Goal: Task Accomplishment & Management: Complete application form

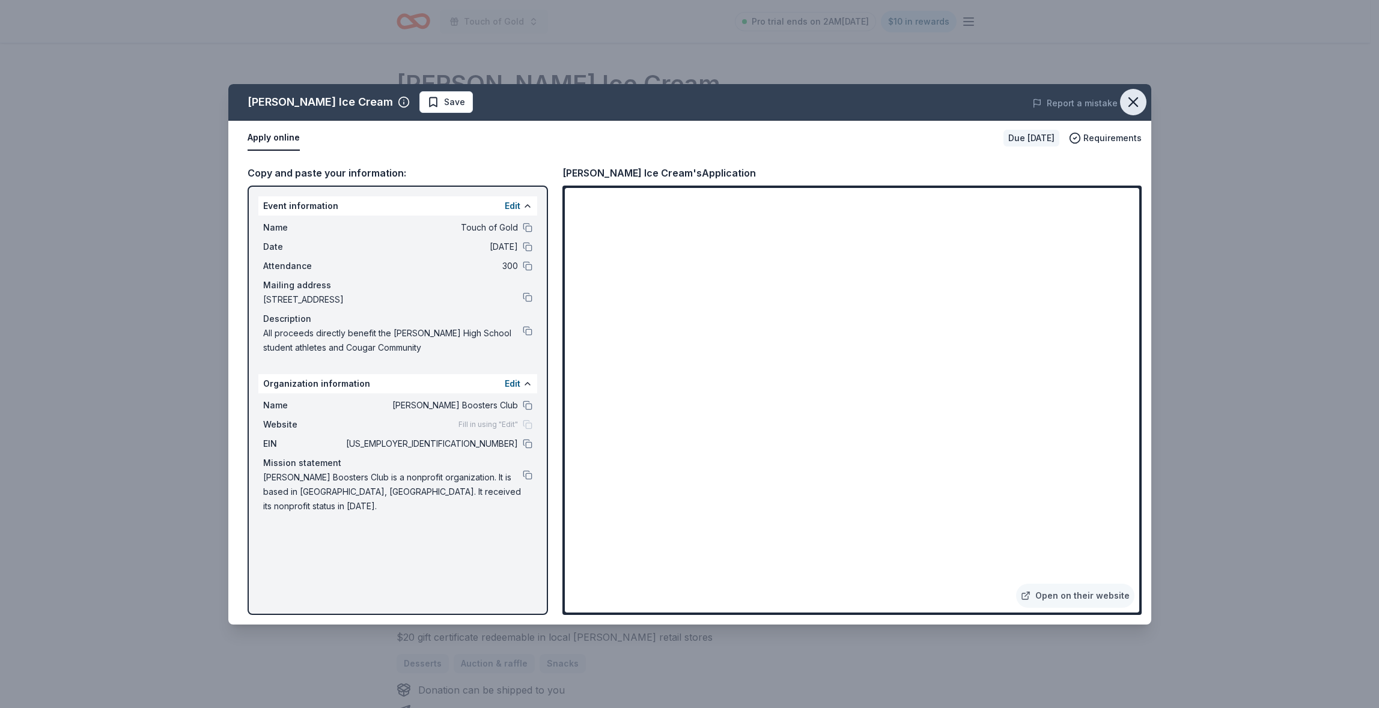
drag, startPoint x: 1135, startPoint y: 98, endPoint x: 1125, endPoint y: 96, distance: 9.9
click at [1134, 97] on icon "button" at bounding box center [1133, 102] width 17 height 17
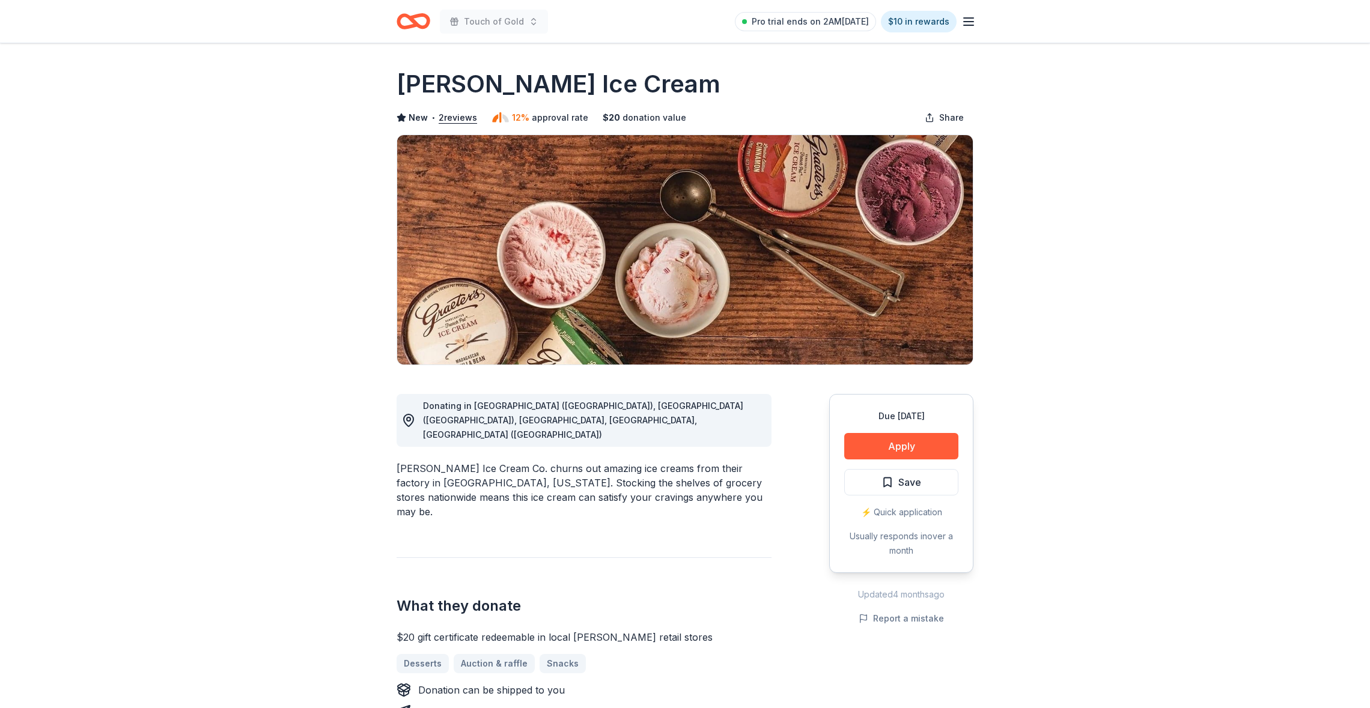
click at [423, 25] on icon "Home" at bounding box center [414, 21] width 34 height 28
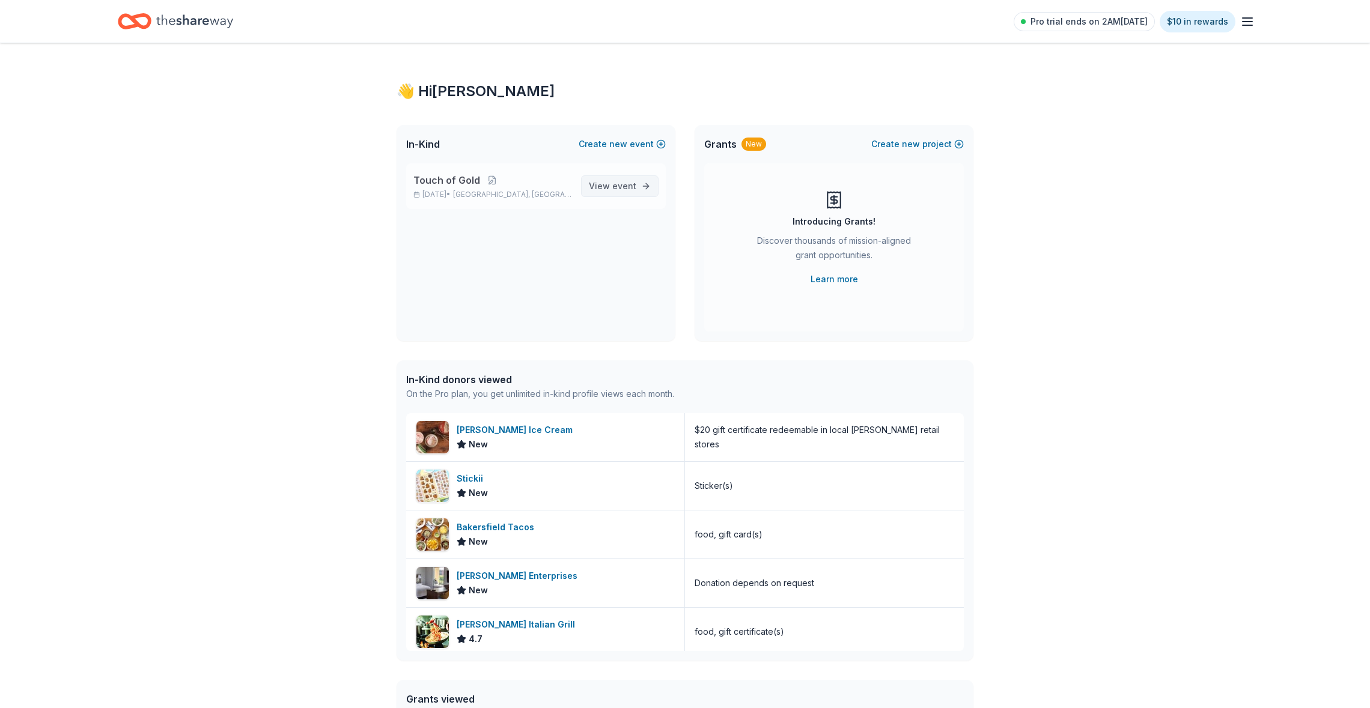
click at [603, 182] on span "View event" at bounding box center [612, 186] width 47 height 14
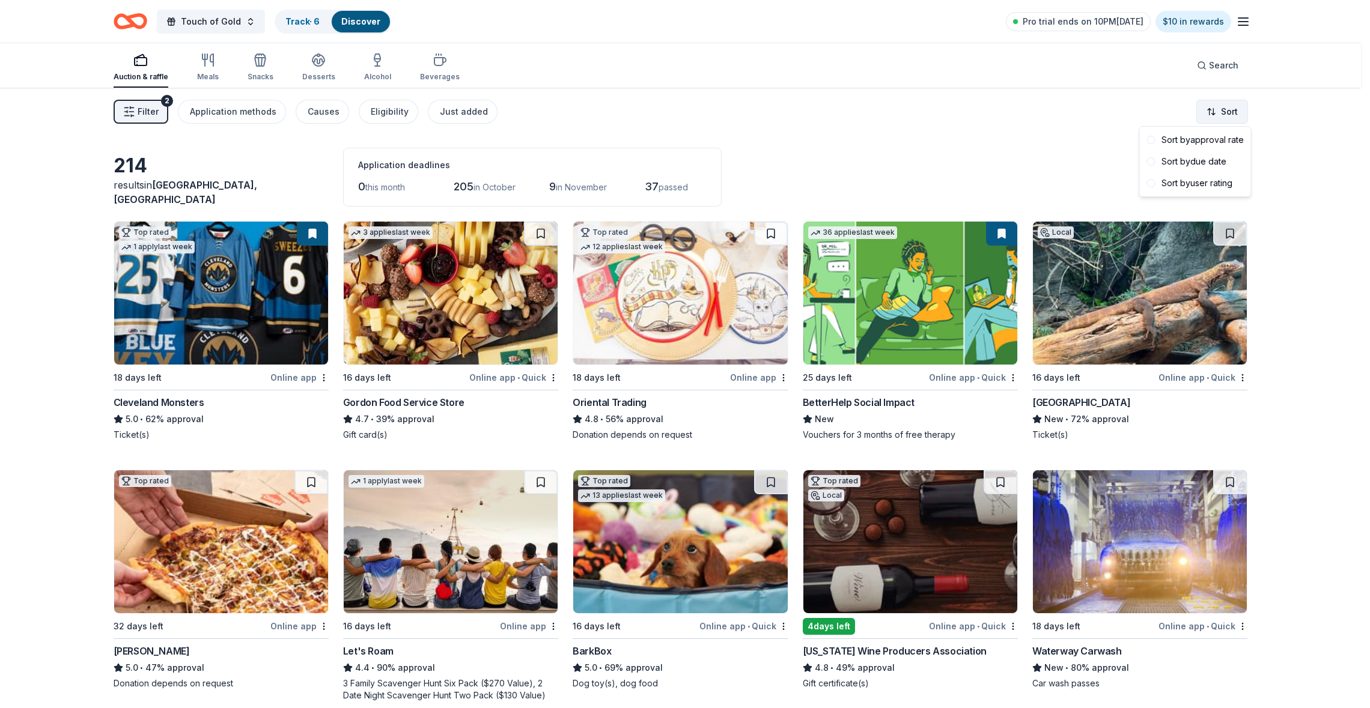
click at [1226, 113] on html "Touch of Gold Track · 6 Discover Pro trial ends on 10PM, 10/5 $10 in rewards Au…" at bounding box center [685, 354] width 1370 height 708
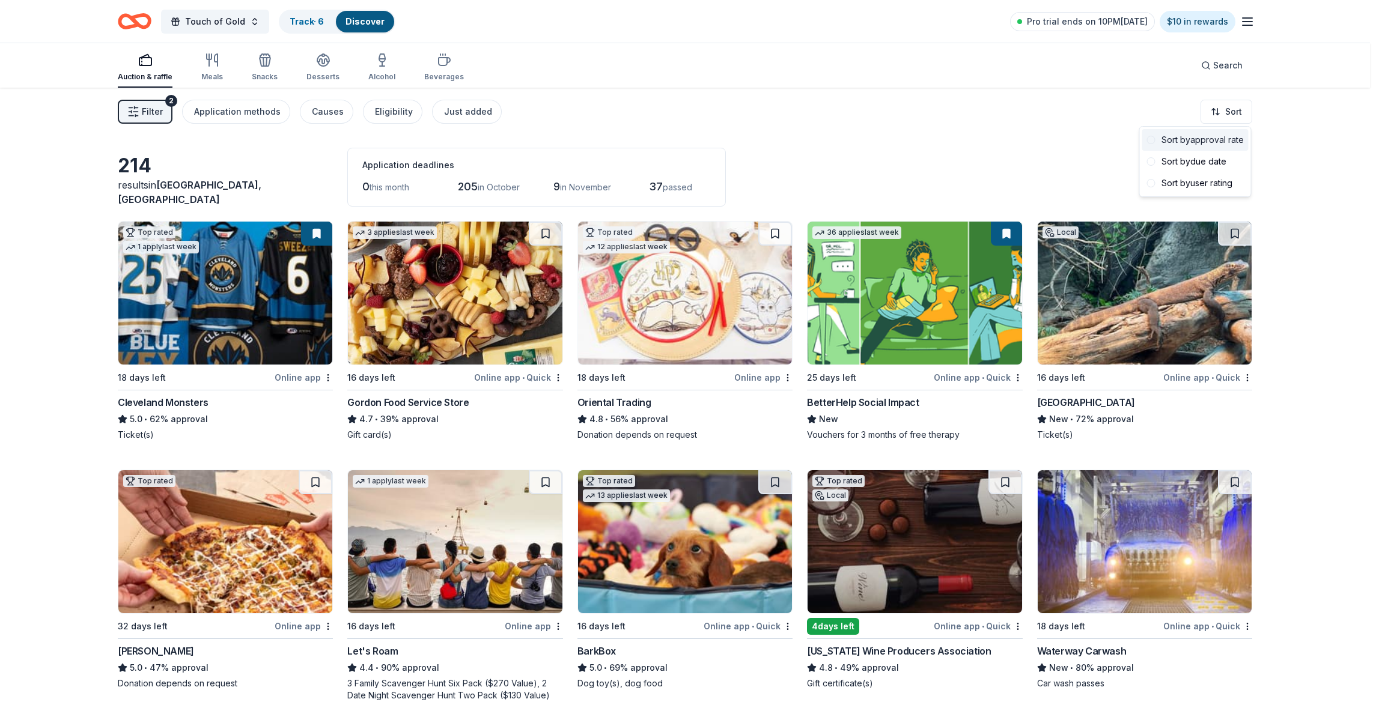
click at [1183, 138] on div "Sort by approval rate" at bounding box center [1195, 140] width 106 height 22
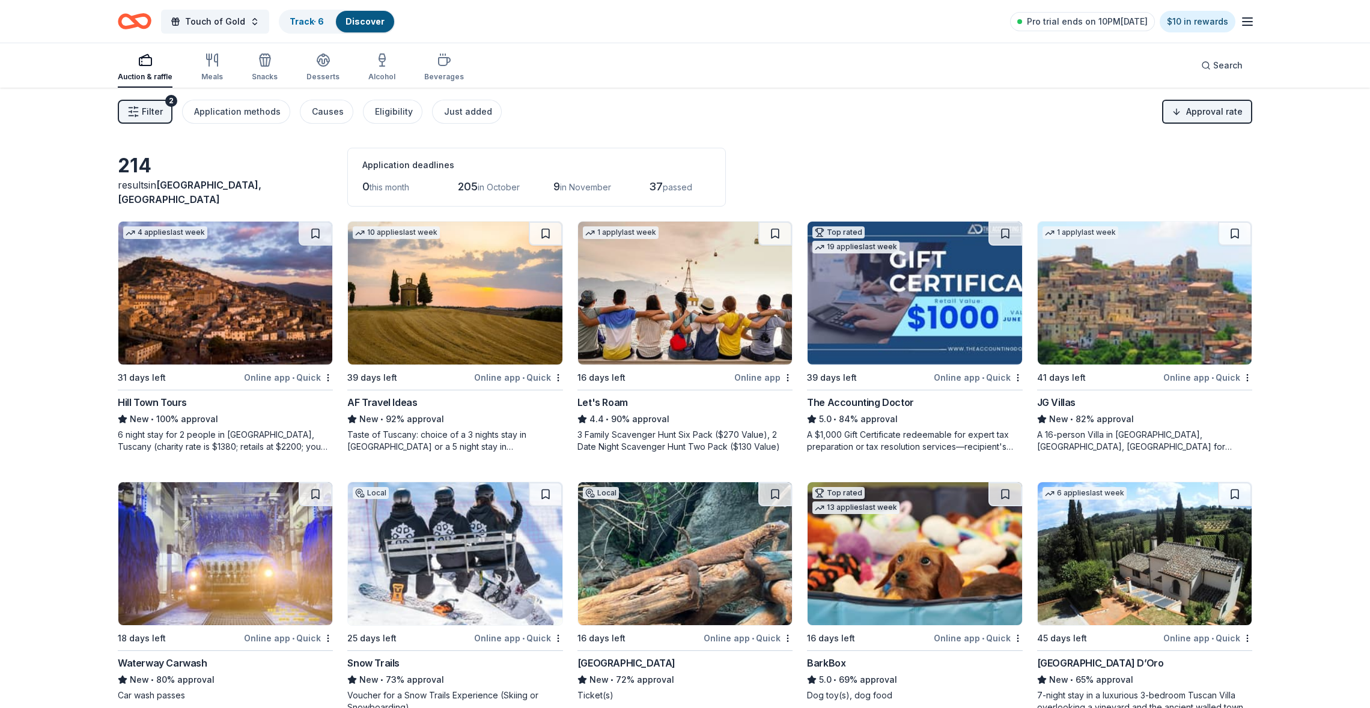
click at [154, 121] on button "Filter 2" at bounding box center [145, 112] width 55 height 24
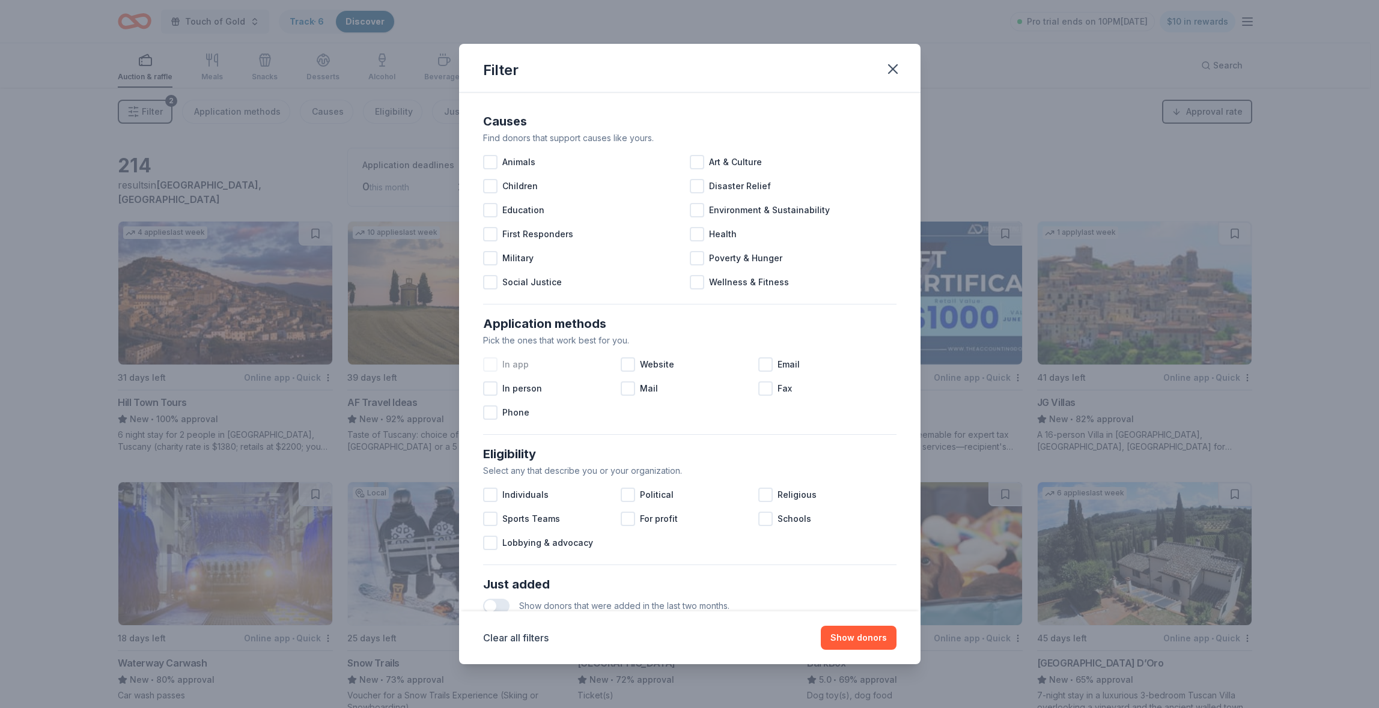
click at [490, 362] on div at bounding box center [490, 364] width 14 height 14
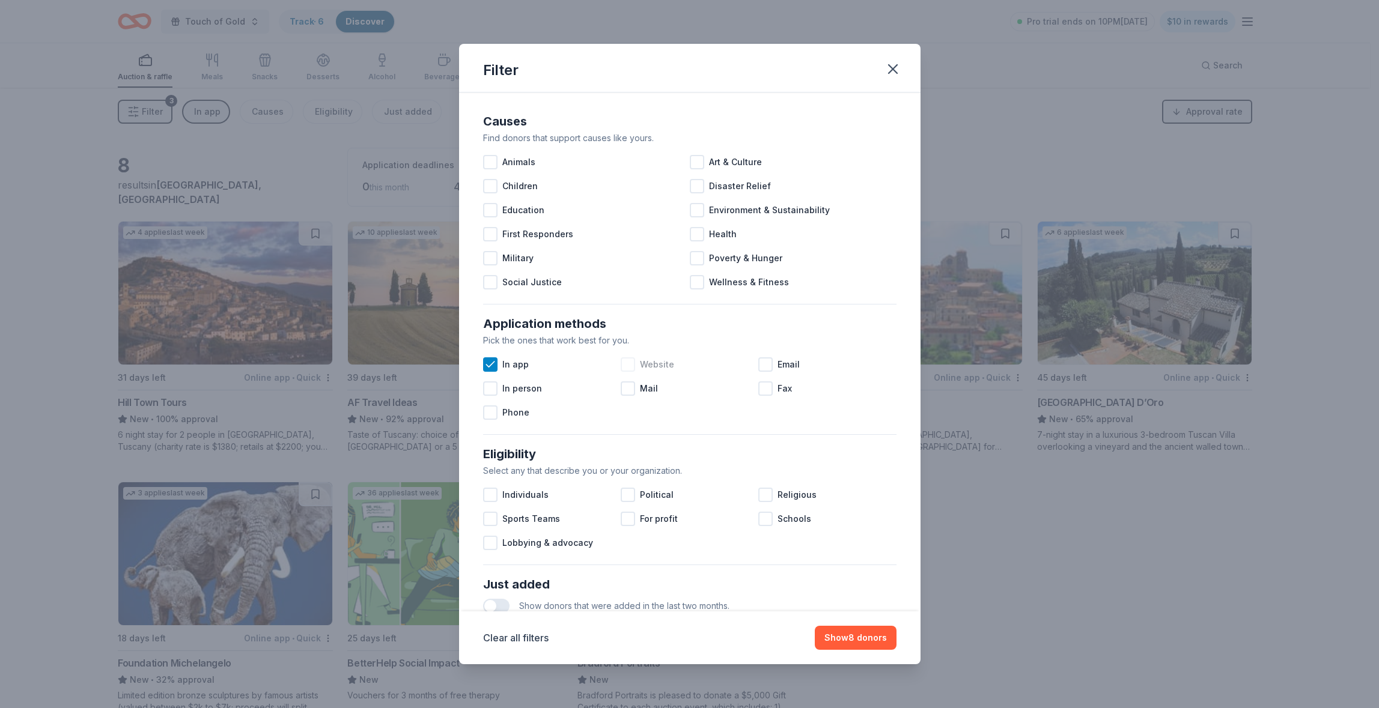
click at [627, 366] on div at bounding box center [628, 364] width 14 height 14
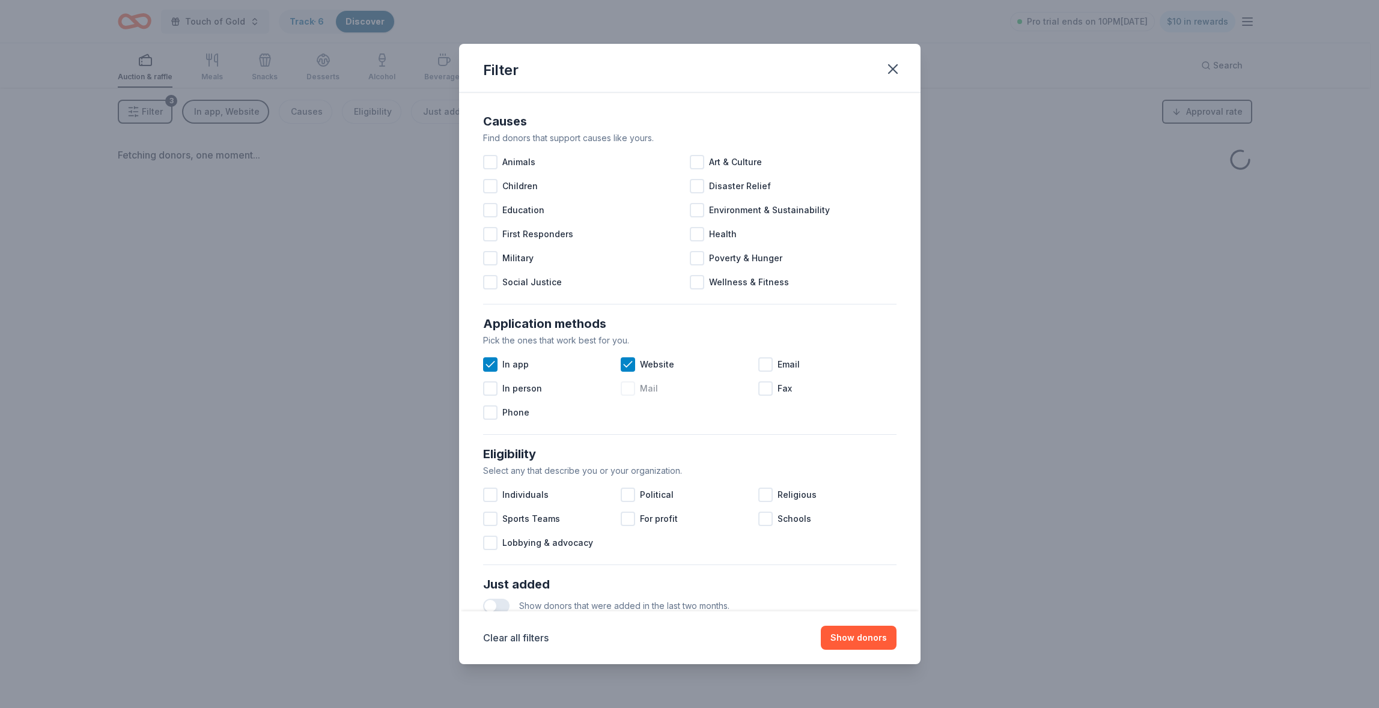
click at [626, 389] on div at bounding box center [628, 389] width 14 height 14
click at [761, 364] on div at bounding box center [765, 364] width 14 height 14
click at [855, 635] on button "Show donors" at bounding box center [859, 638] width 76 height 24
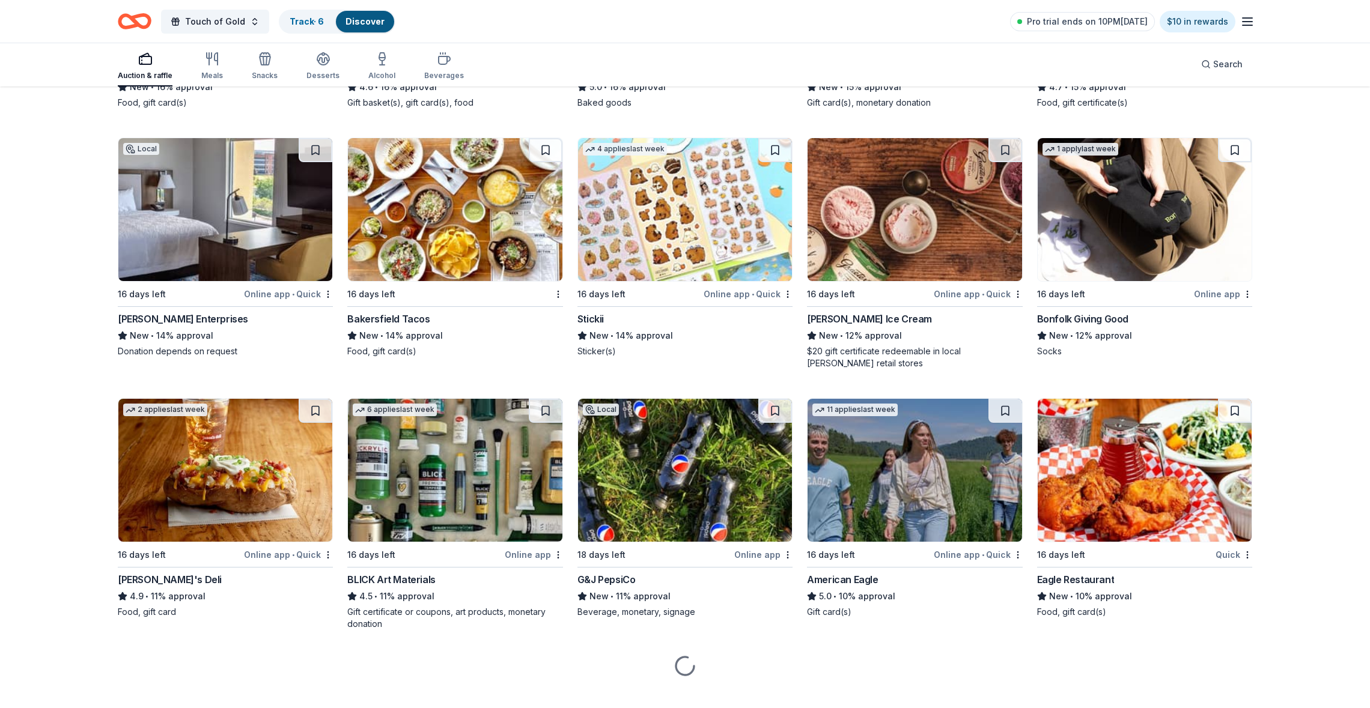
scroll to position [2150, 0]
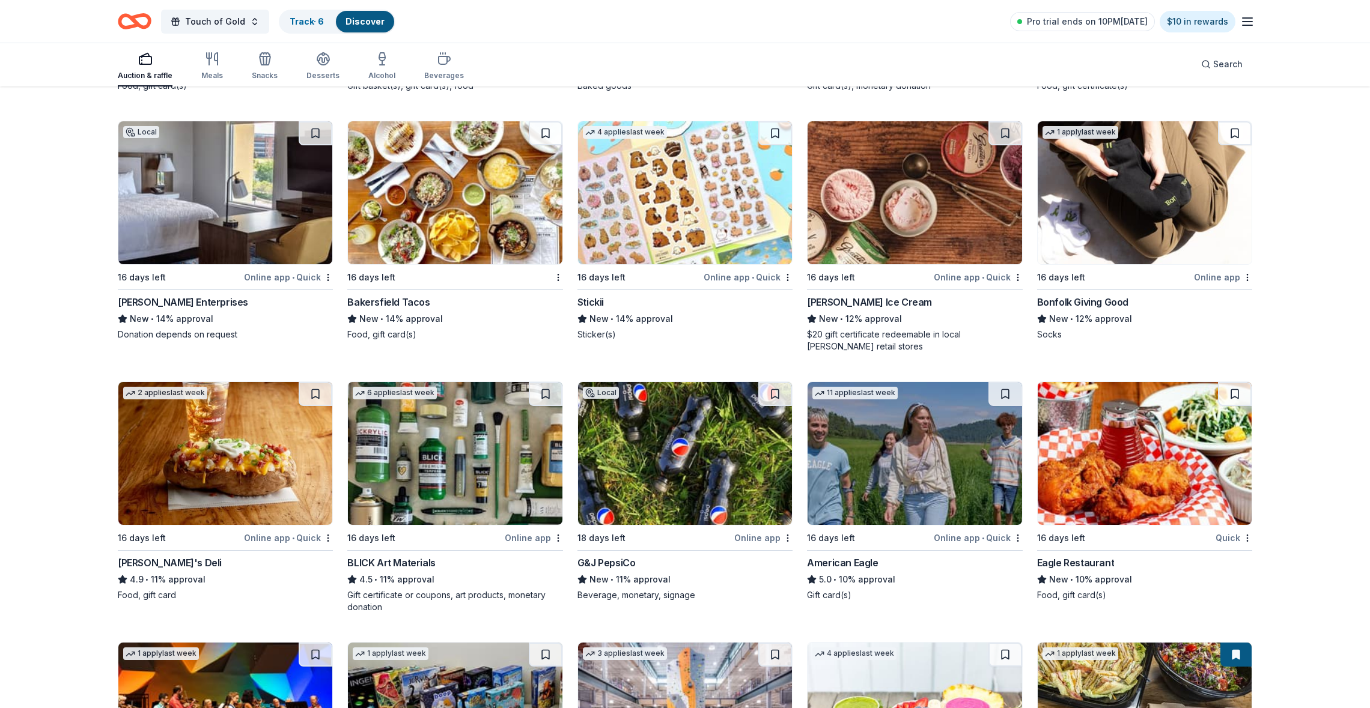
click at [689, 482] on img at bounding box center [685, 453] width 214 height 143
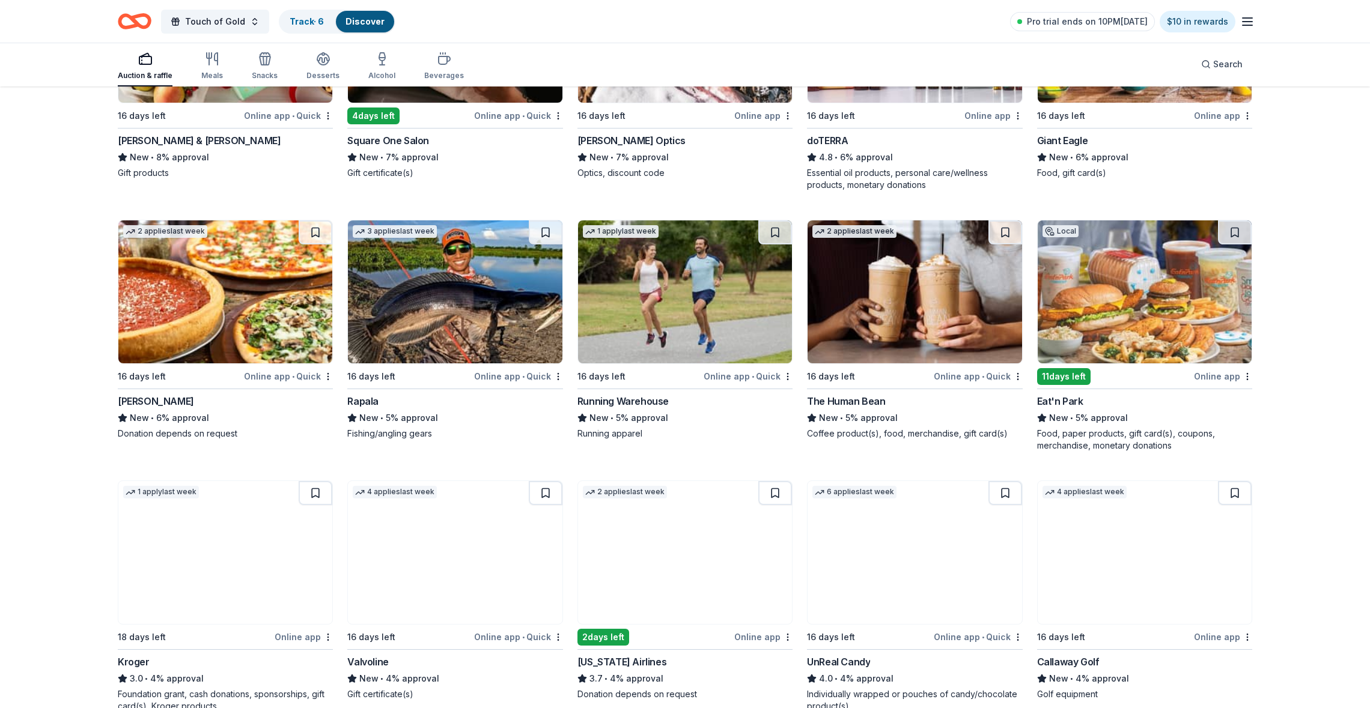
scroll to position [3102, 0]
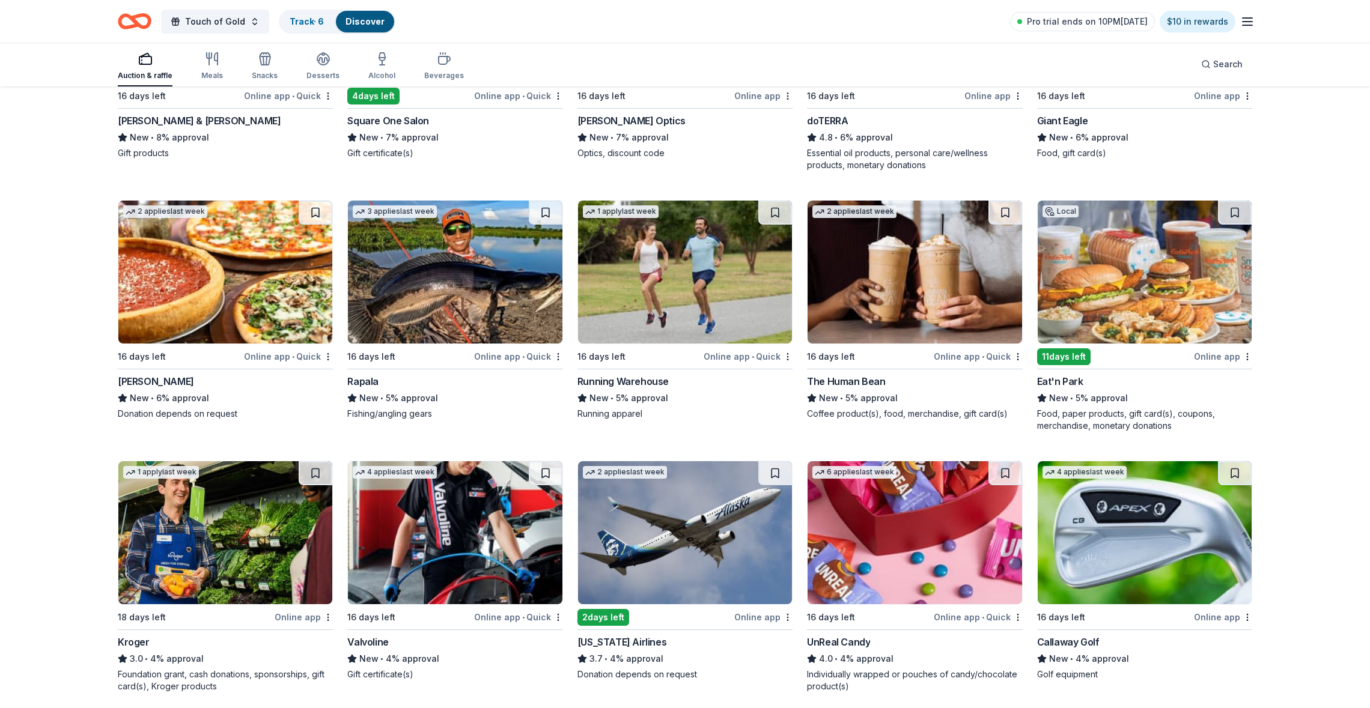
click at [233, 287] on img at bounding box center [225, 272] width 214 height 143
click at [437, 511] on img at bounding box center [455, 532] width 214 height 143
click at [1160, 552] on img at bounding box center [1145, 532] width 214 height 143
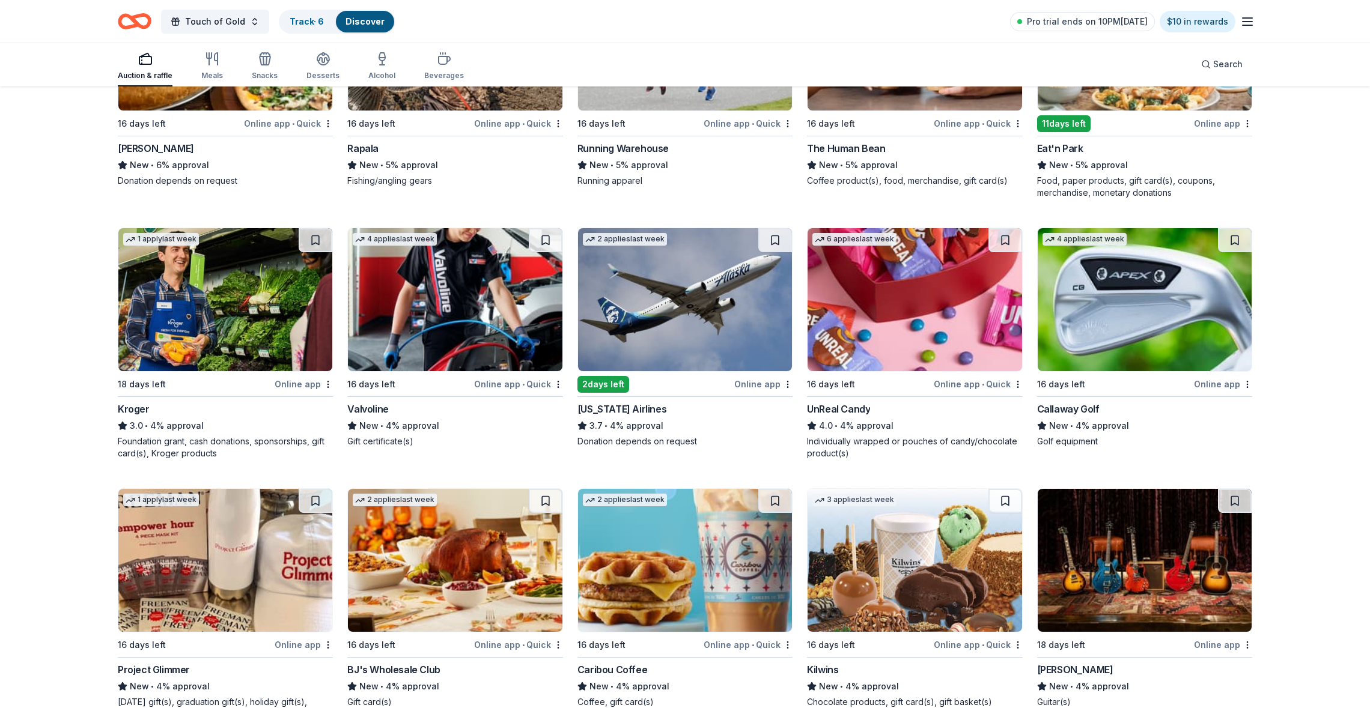
scroll to position [3328, 0]
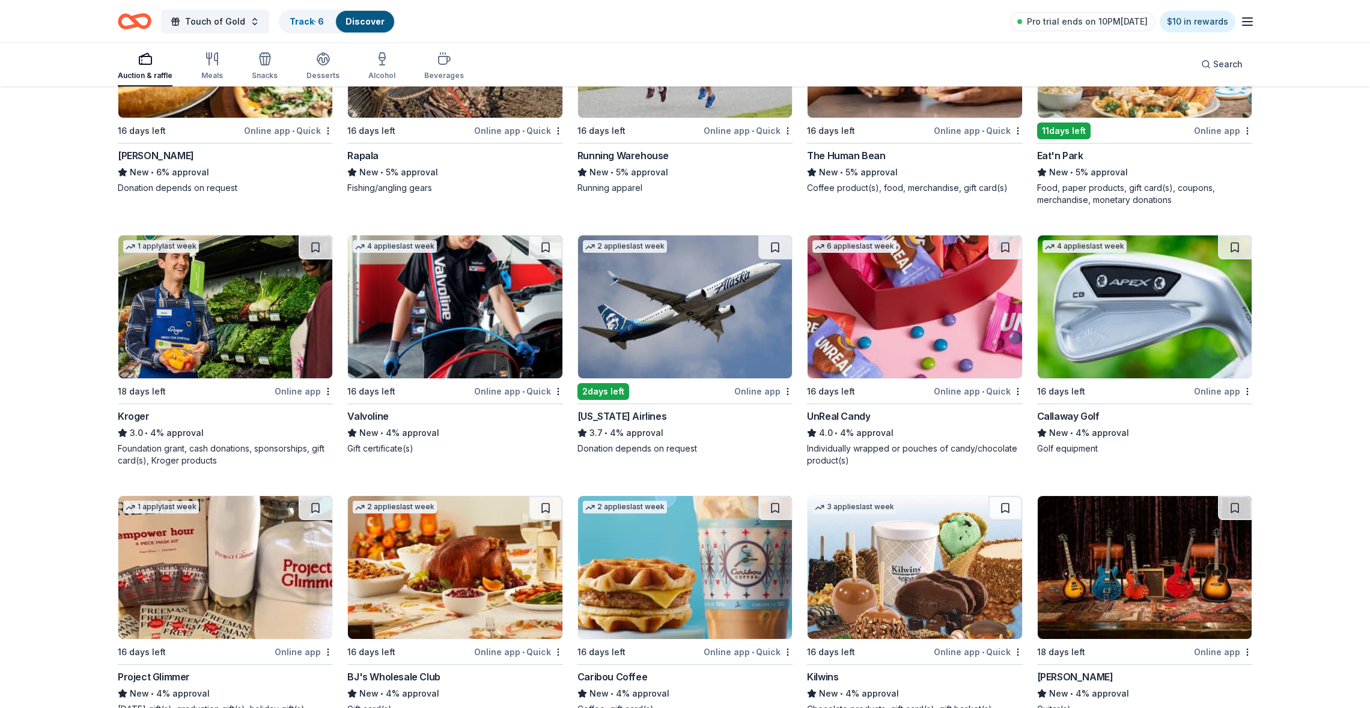
click at [1153, 339] on img at bounding box center [1145, 307] width 214 height 143
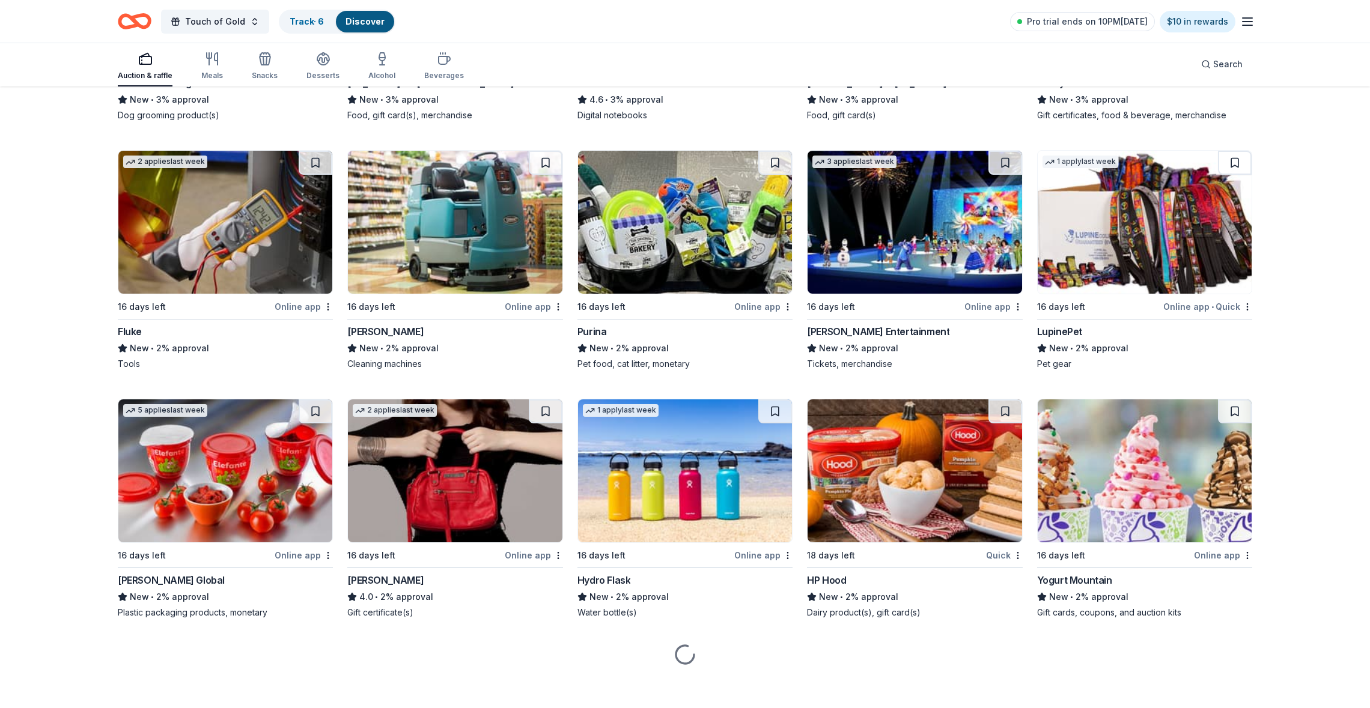
scroll to position [4187, 0]
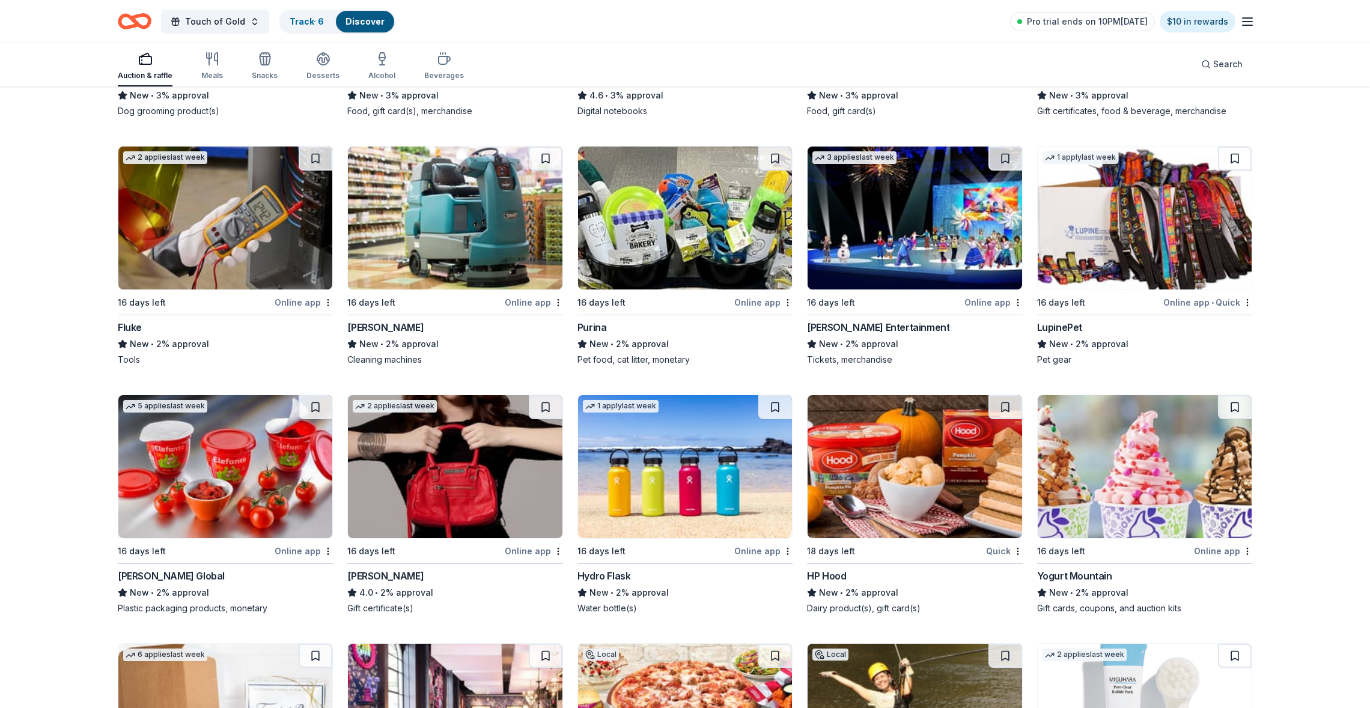
click at [676, 478] on img at bounding box center [685, 466] width 214 height 143
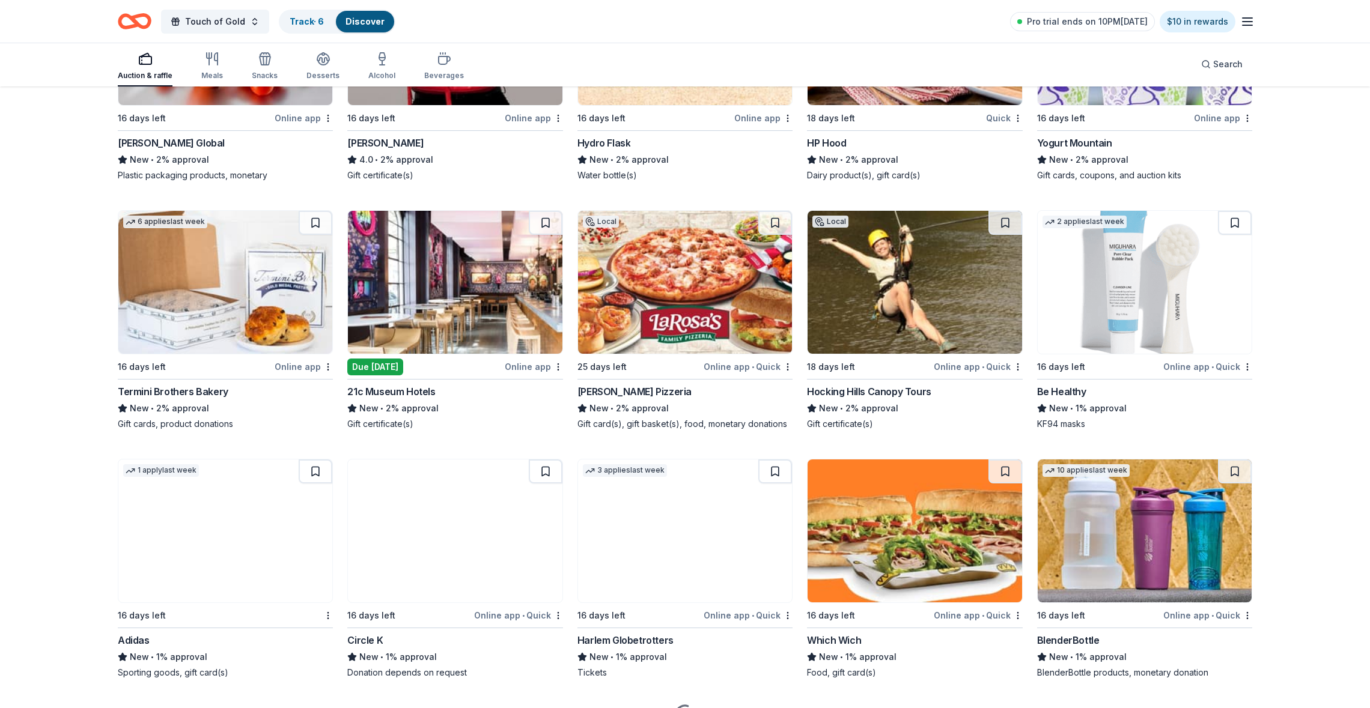
scroll to position [4653, 0]
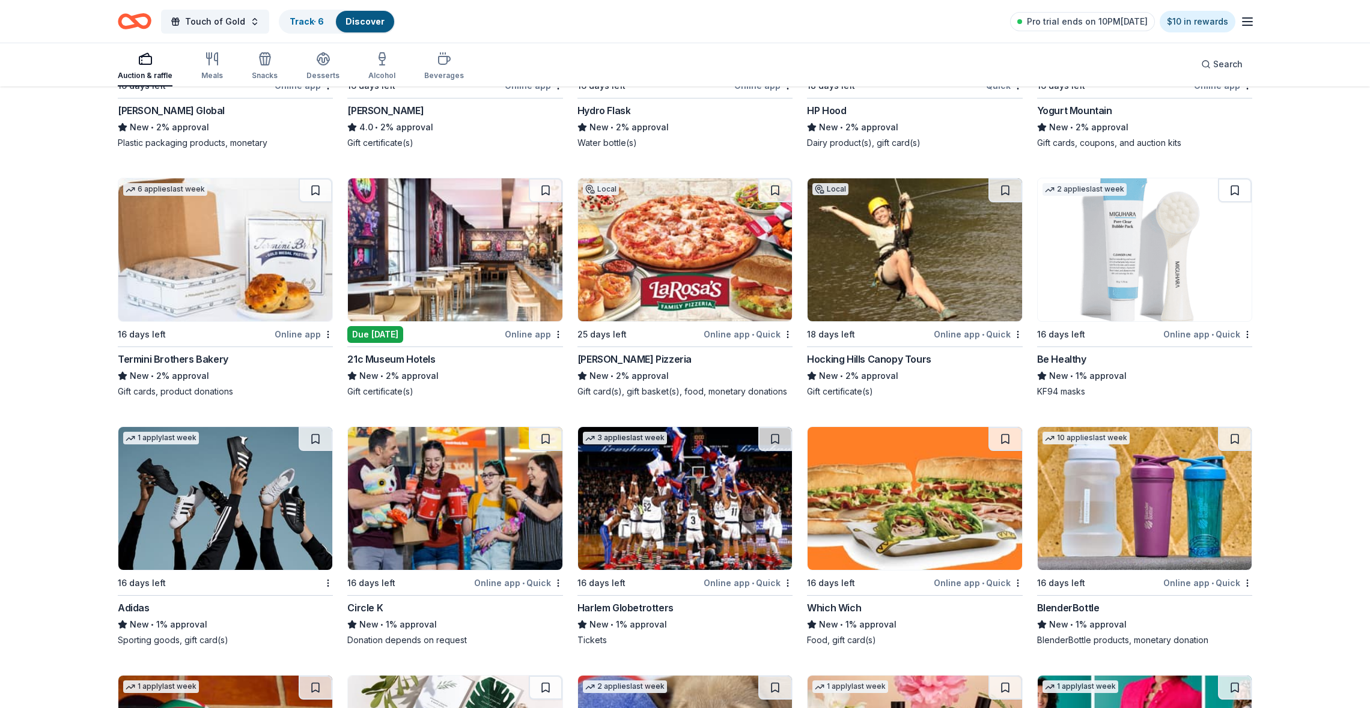
click at [231, 288] on img at bounding box center [225, 249] width 214 height 143
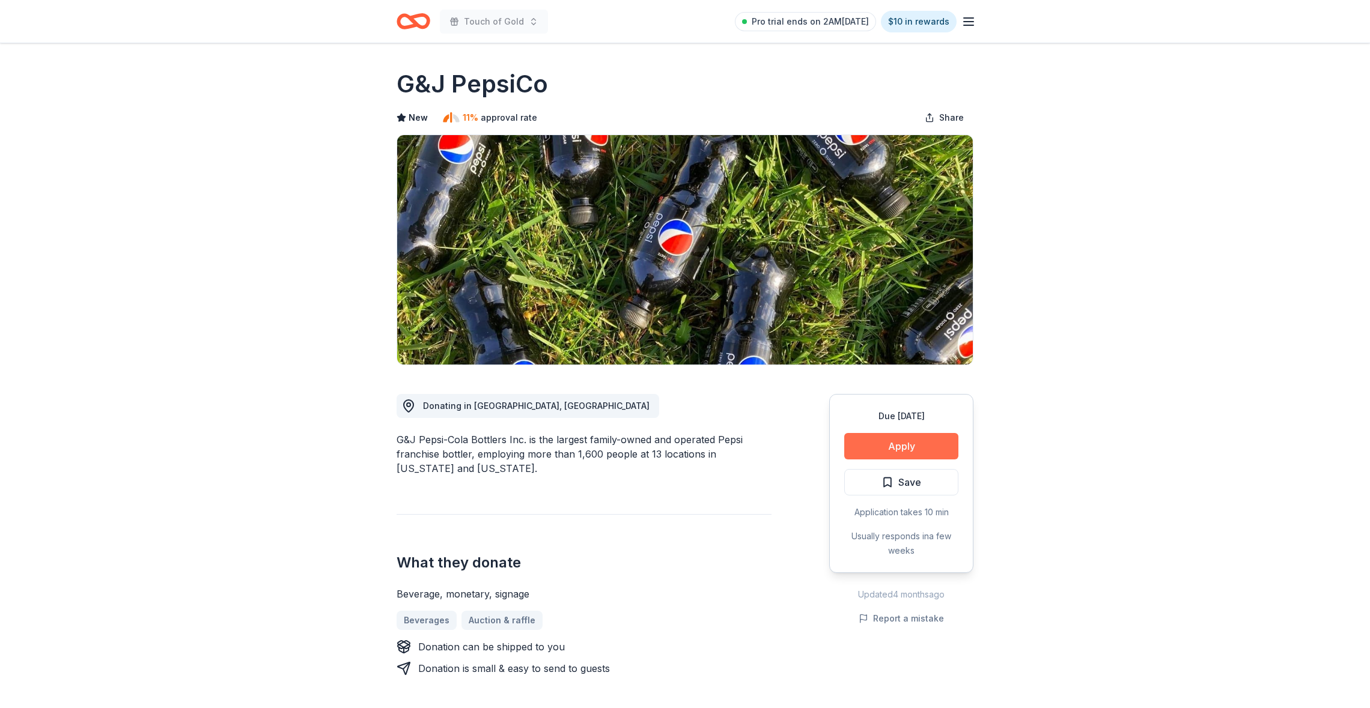
click at [883, 457] on button "Apply" at bounding box center [901, 446] width 114 height 26
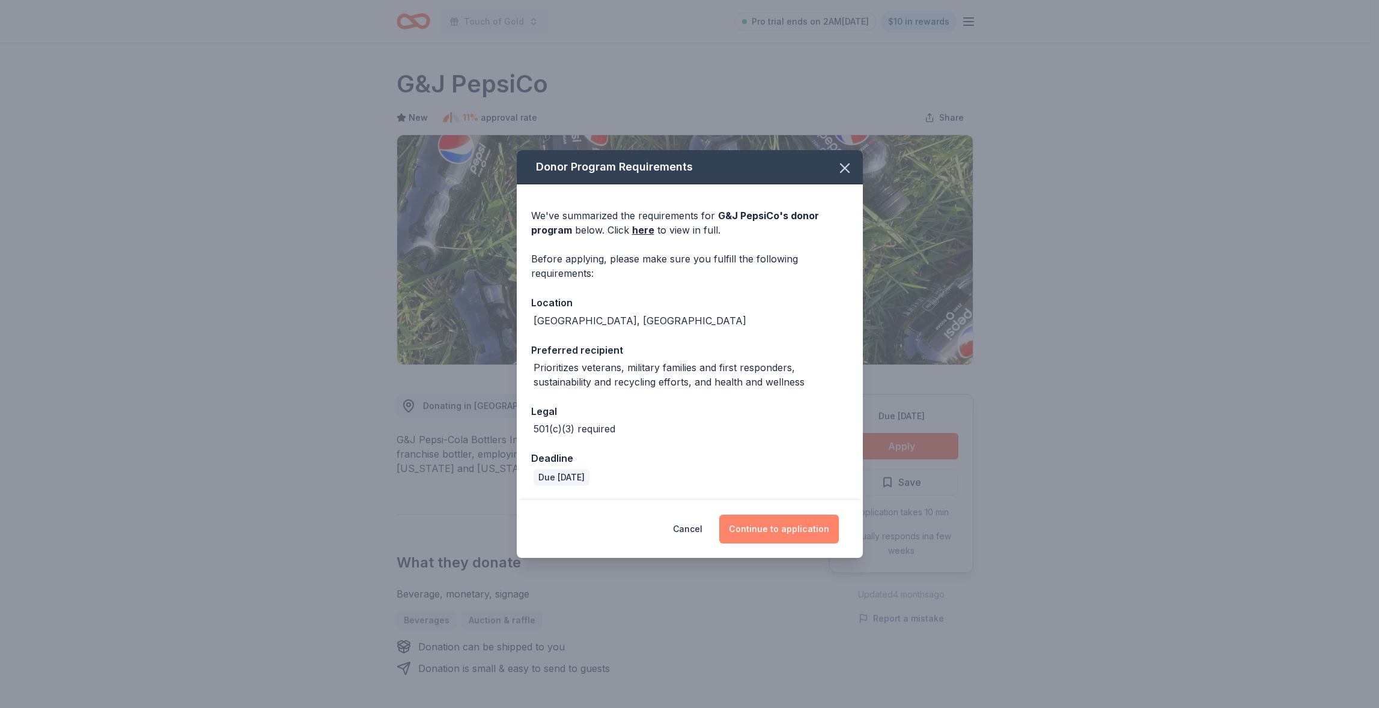
click at [768, 532] on button "Continue to application" at bounding box center [779, 529] width 120 height 29
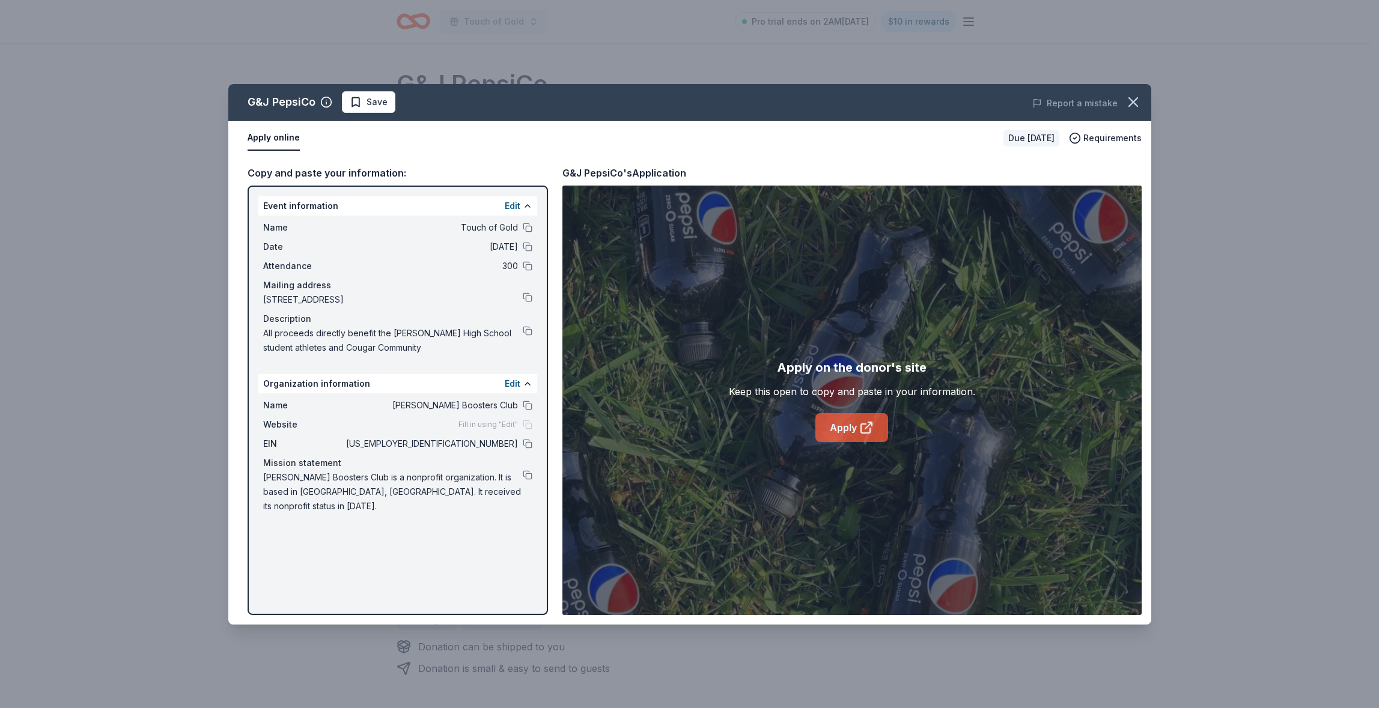
click at [841, 436] on link "Apply" at bounding box center [851, 427] width 73 height 29
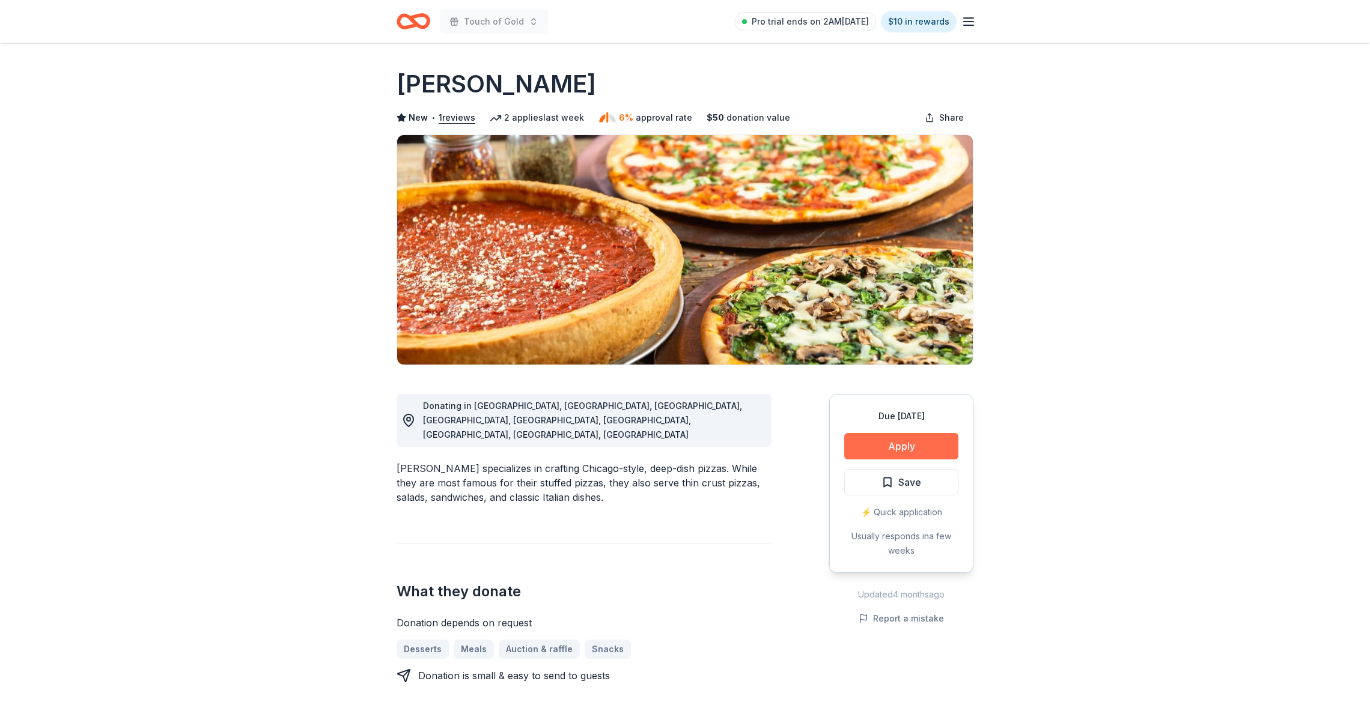
click at [890, 443] on button "Apply" at bounding box center [901, 446] width 114 height 26
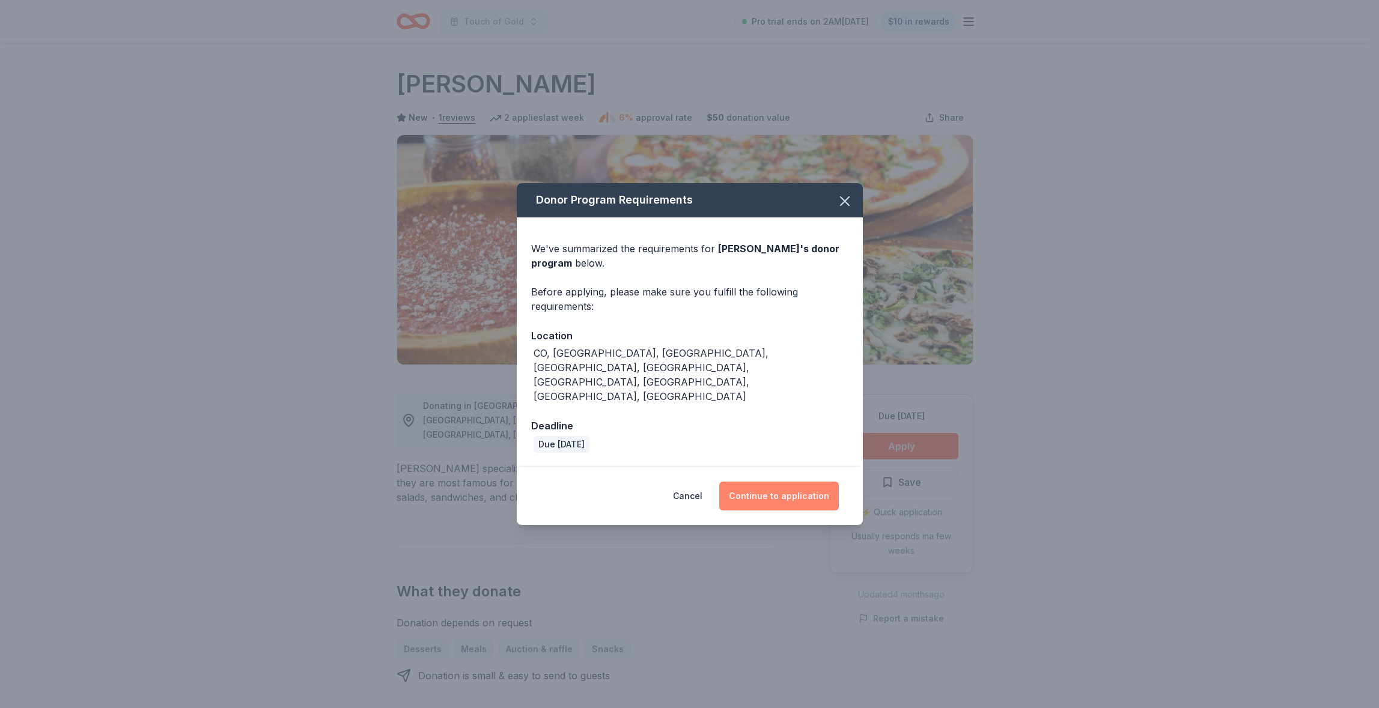
drag, startPoint x: 790, startPoint y: 478, endPoint x: 783, endPoint y: 476, distance: 7.3
click at [790, 482] on button "Continue to application" at bounding box center [779, 496] width 120 height 29
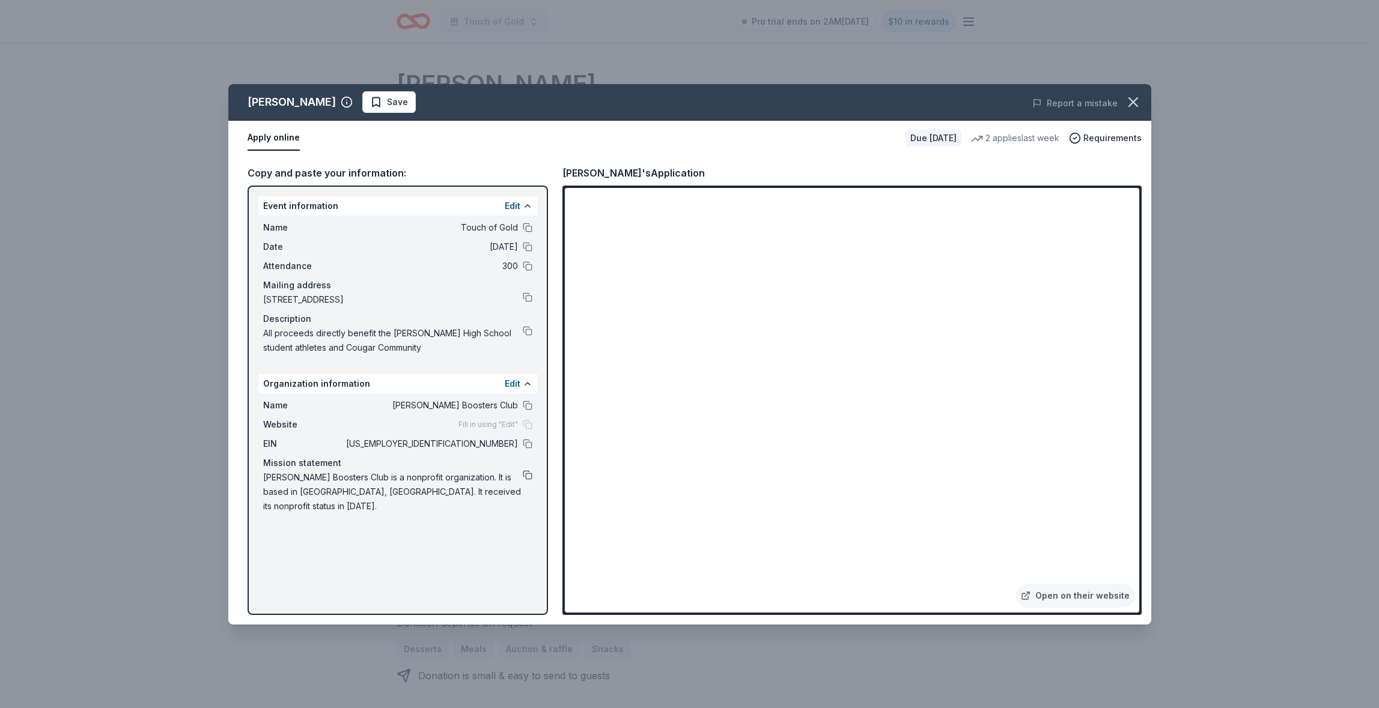
click at [530, 475] on button at bounding box center [528, 475] width 10 height 10
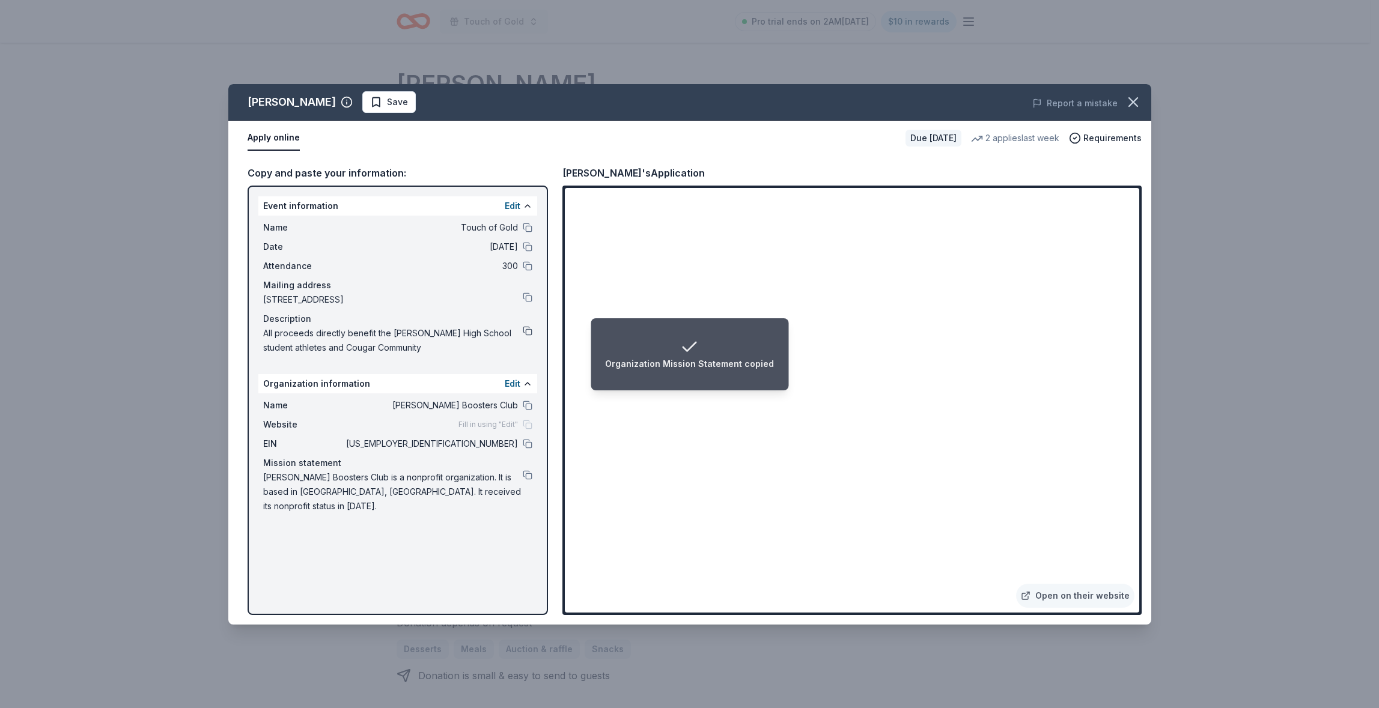
click at [524, 329] on button at bounding box center [528, 331] width 10 height 10
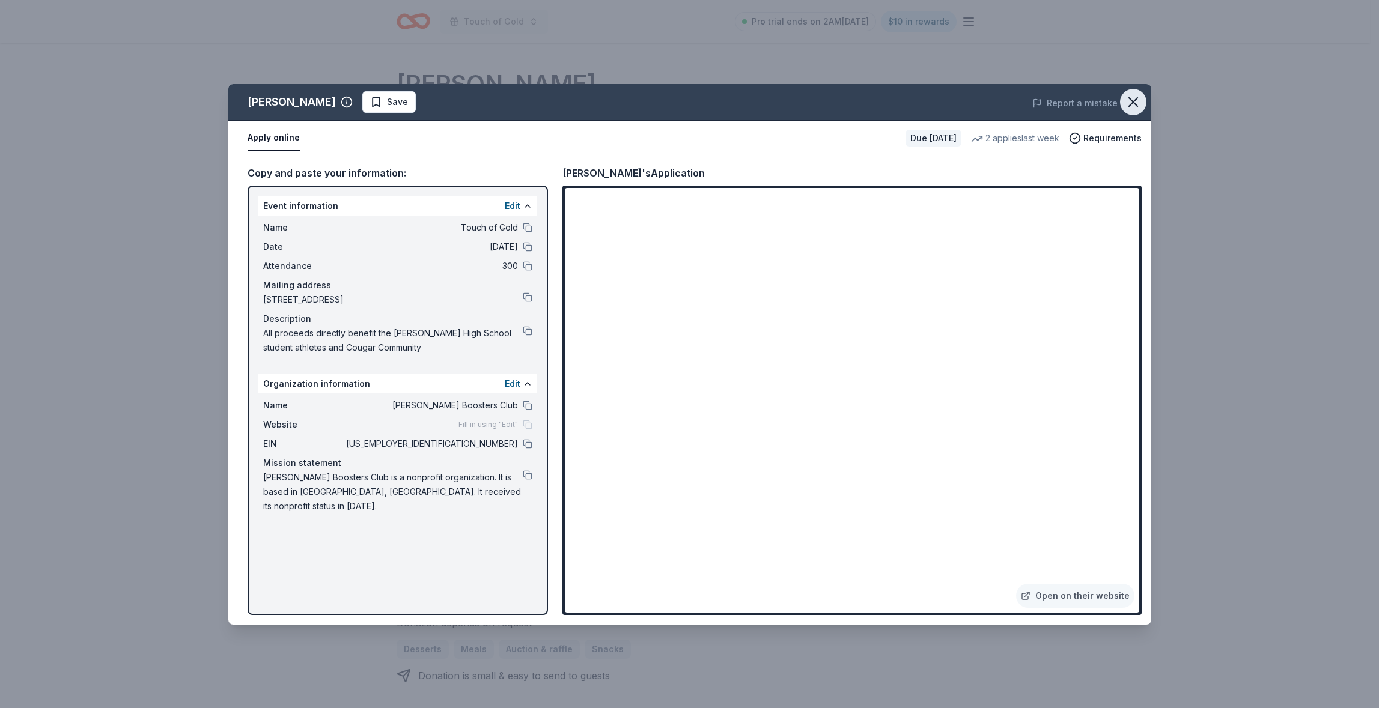
click at [1133, 99] on icon "button" at bounding box center [1133, 102] width 17 height 17
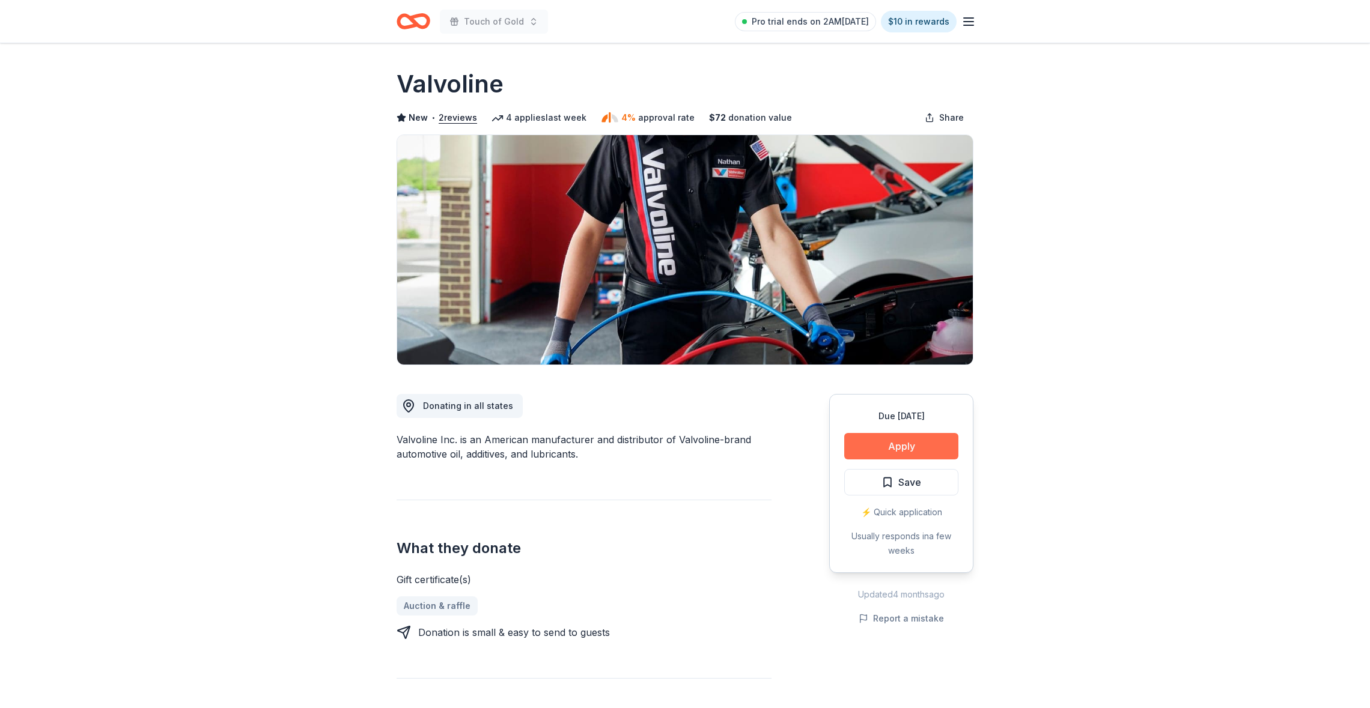
click at [875, 442] on button "Apply" at bounding box center [901, 446] width 114 height 26
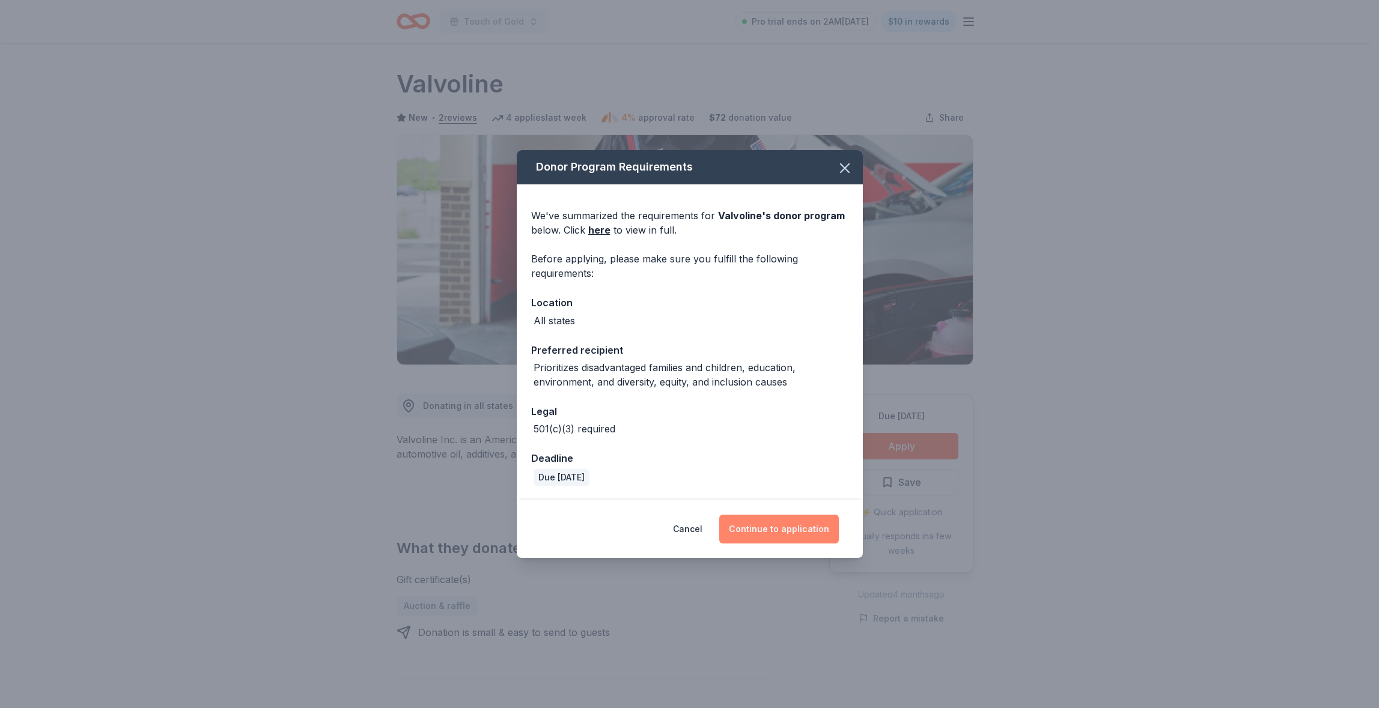
click at [768, 522] on button "Continue to application" at bounding box center [779, 529] width 120 height 29
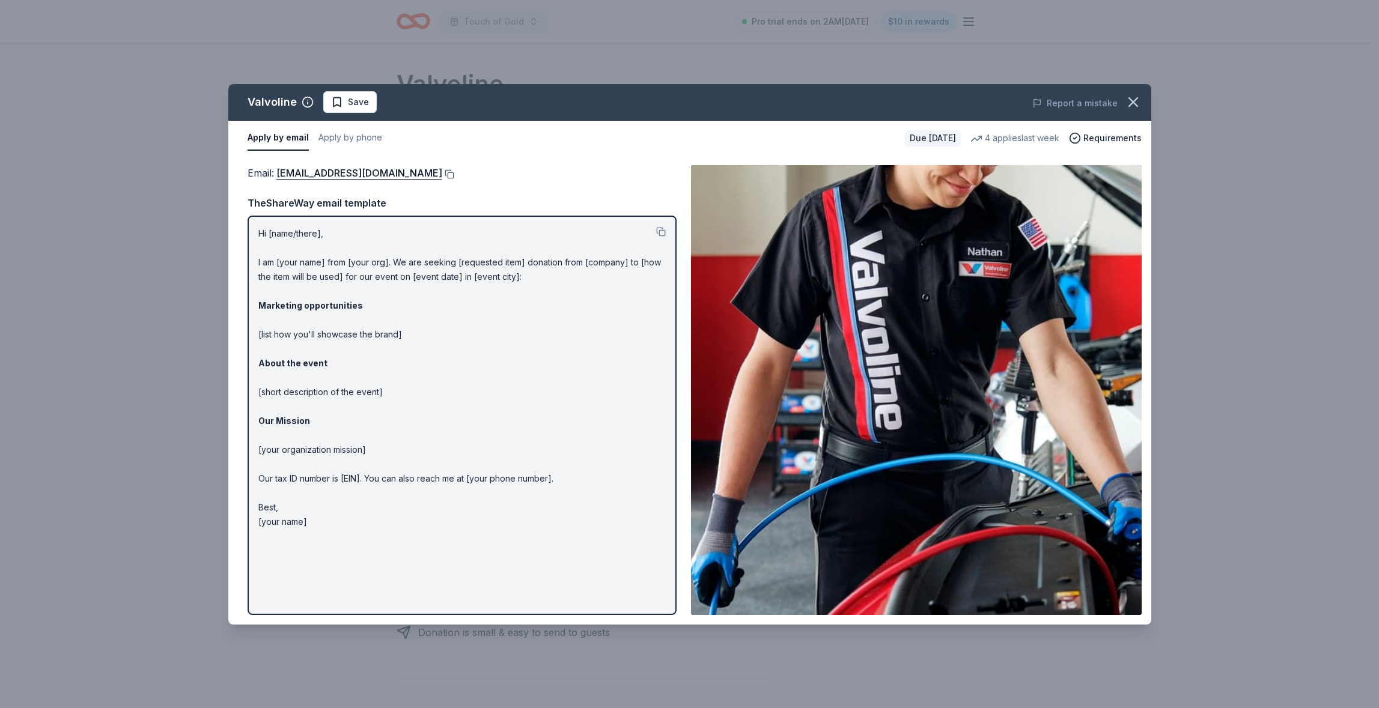
click at [442, 172] on button at bounding box center [448, 174] width 12 height 10
drag, startPoint x: 324, startPoint y: 527, endPoint x: 257, endPoint y: 448, distance: 103.6
click at [257, 448] on div "Hi [name/there], I am [your name] from [your org]. We are seeking [requested it…" at bounding box center [462, 415] width 429 height 399
click at [662, 231] on button at bounding box center [661, 232] width 10 height 10
click at [1303, 370] on div "Valvoline Save Report a mistake Apply by email Apply by phone Due in 16 days 4 …" at bounding box center [689, 354] width 1379 height 708
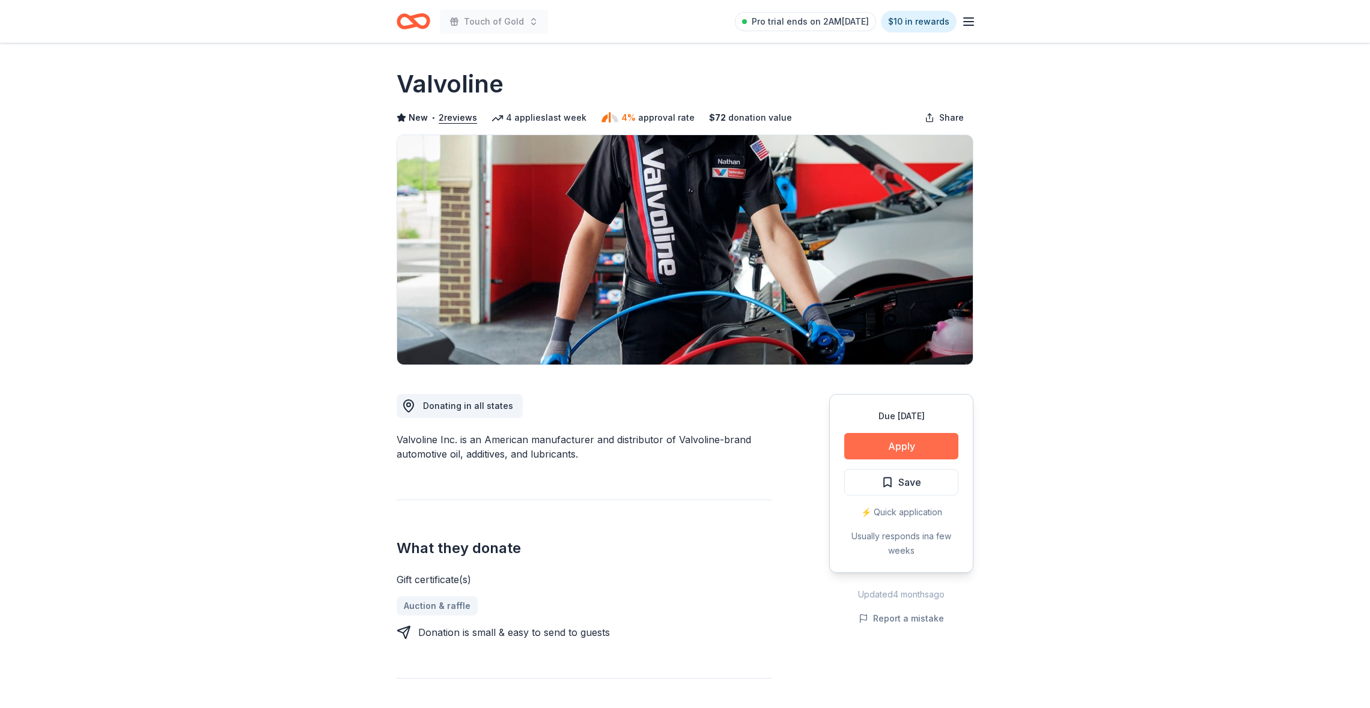
click at [863, 445] on button "Apply" at bounding box center [901, 446] width 114 height 26
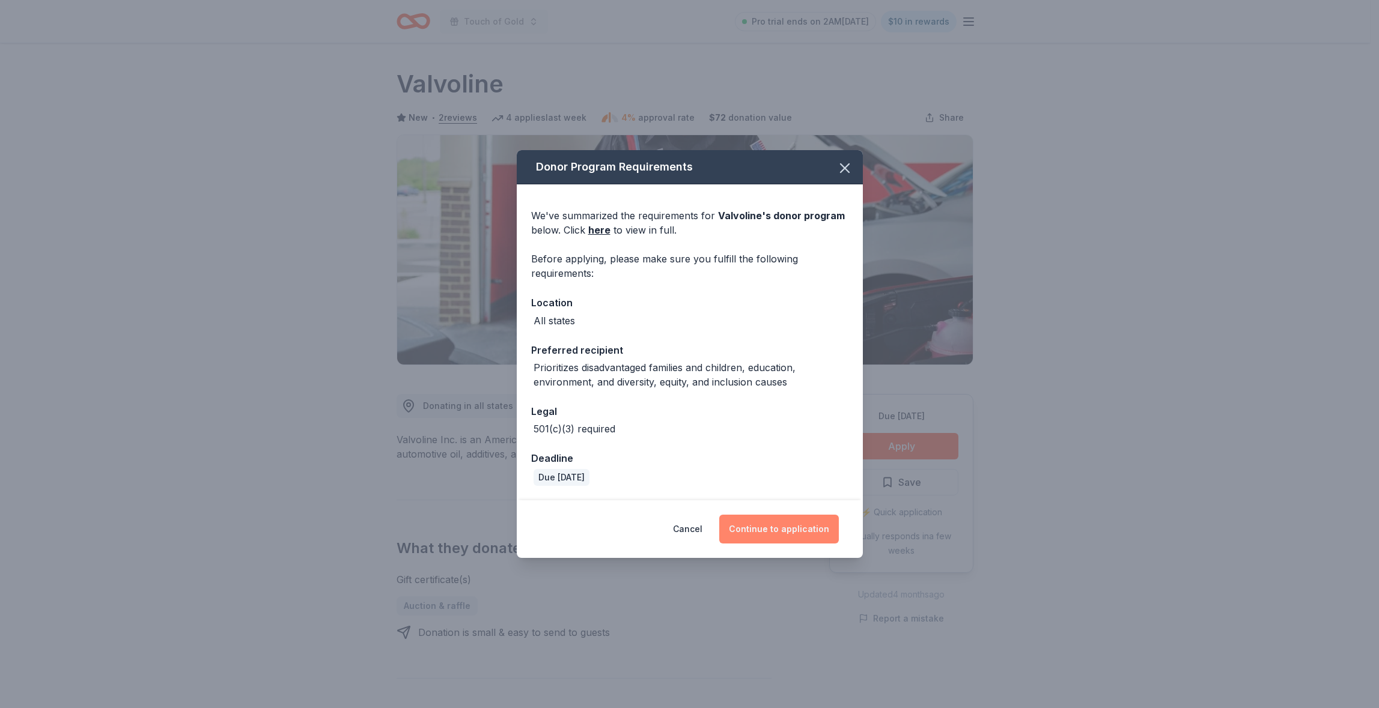
click at [792, 534] on button "Continue to application" at bounding box center [779, 529] width 120 height 29
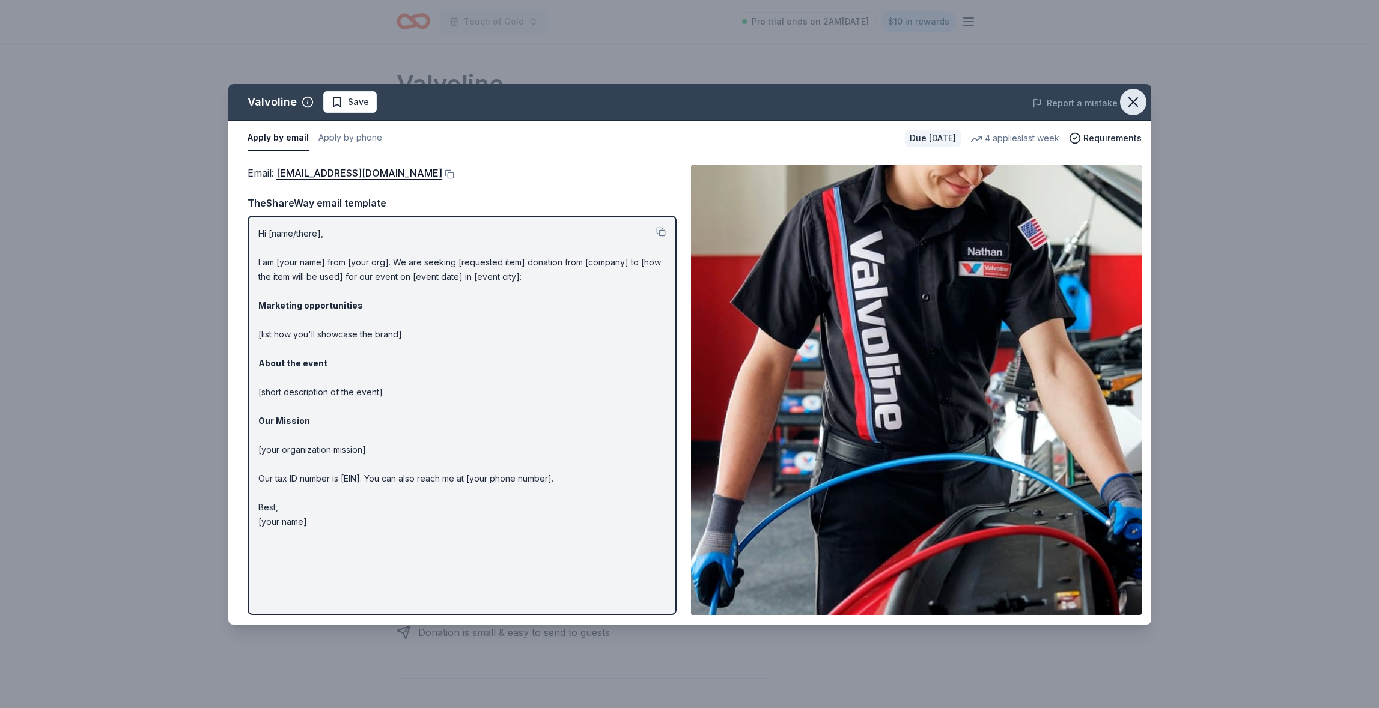
click at [1140, 102] on icon "button" at bounding box center [1133, 102] width 17 height 17
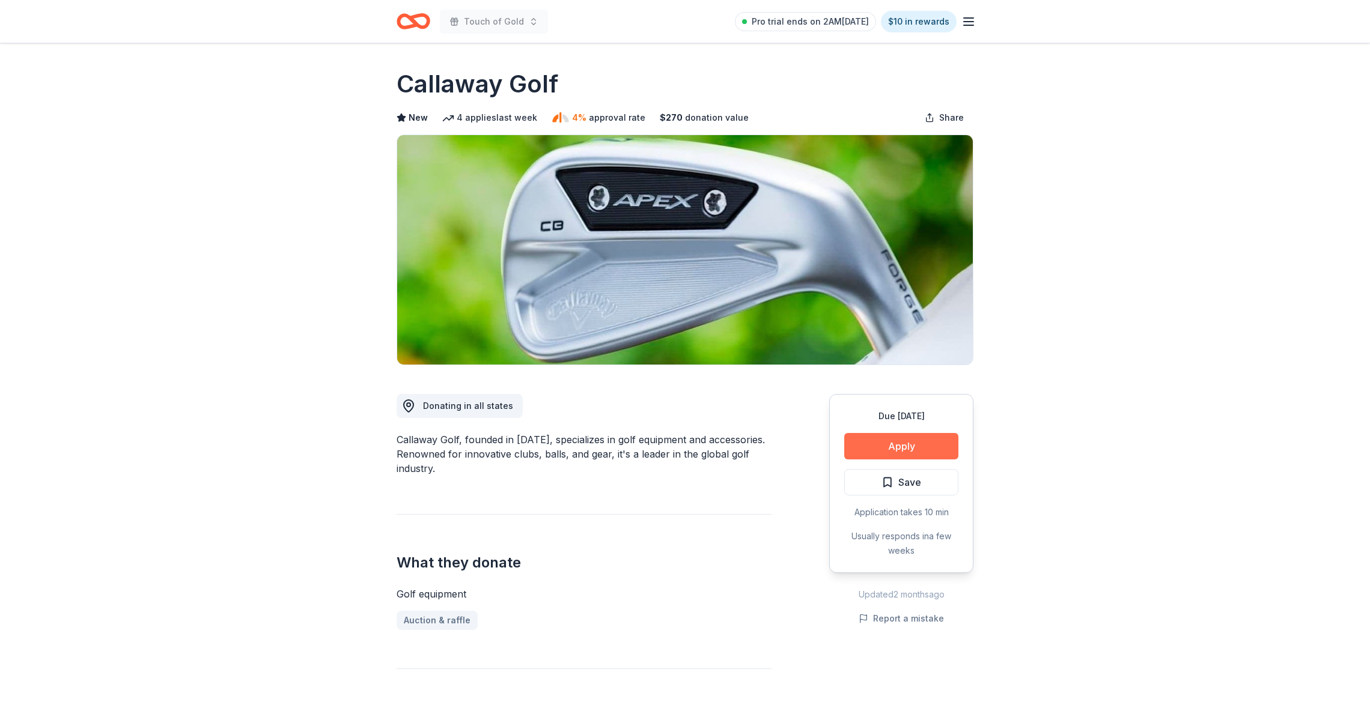
click at [859, 442] on button "Apply" at bounding box center [901, 446] width 114 height 26
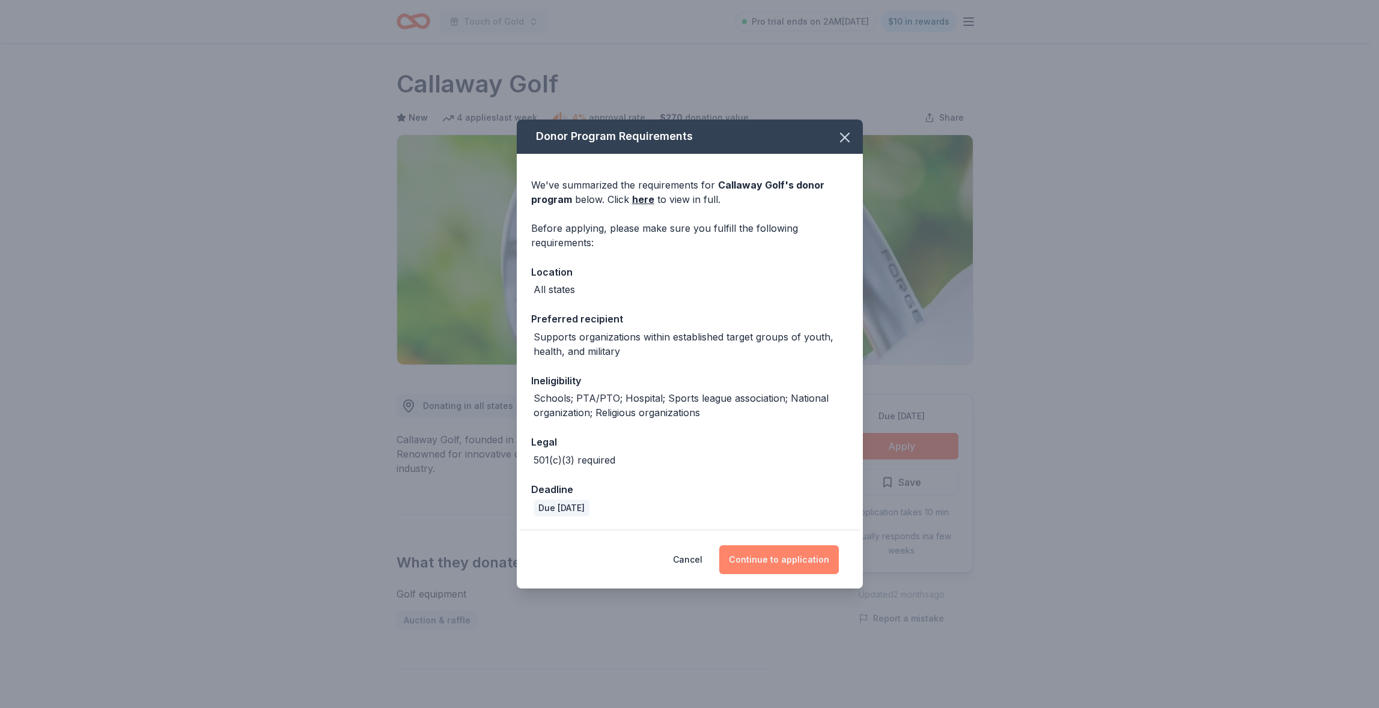
click at [801, 561] on button "Continue to application" at bounding box center [779, 560] width 120 height 29
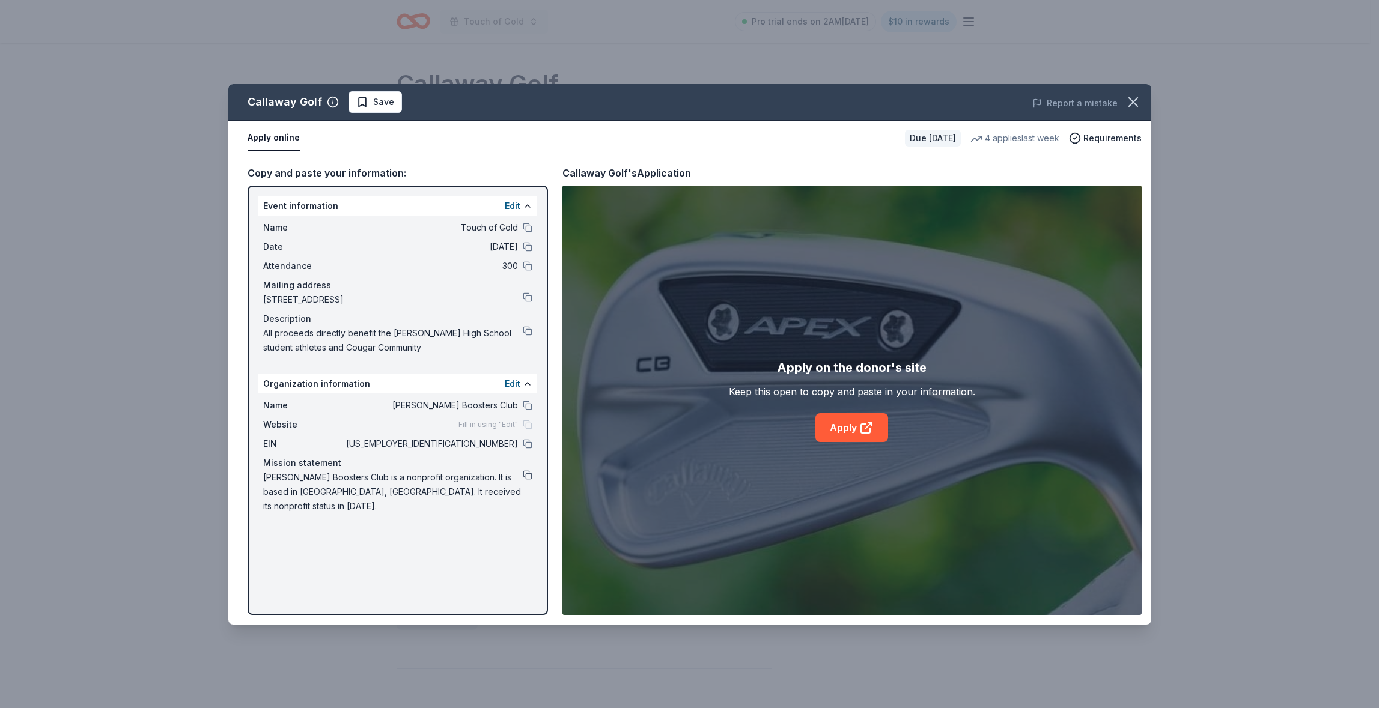
click at [527, 478] on button at bounding box center [528, 475] width 10 height 10
click at [528, 330] on button at bounding box center [528, 331] width 10 height 10
click at [529, 445] on button at bounding box center [528, 444] width 10 height 10
click at [1135, 102] on icon "button" at bounding box center [1133, 102] width 17 height 17
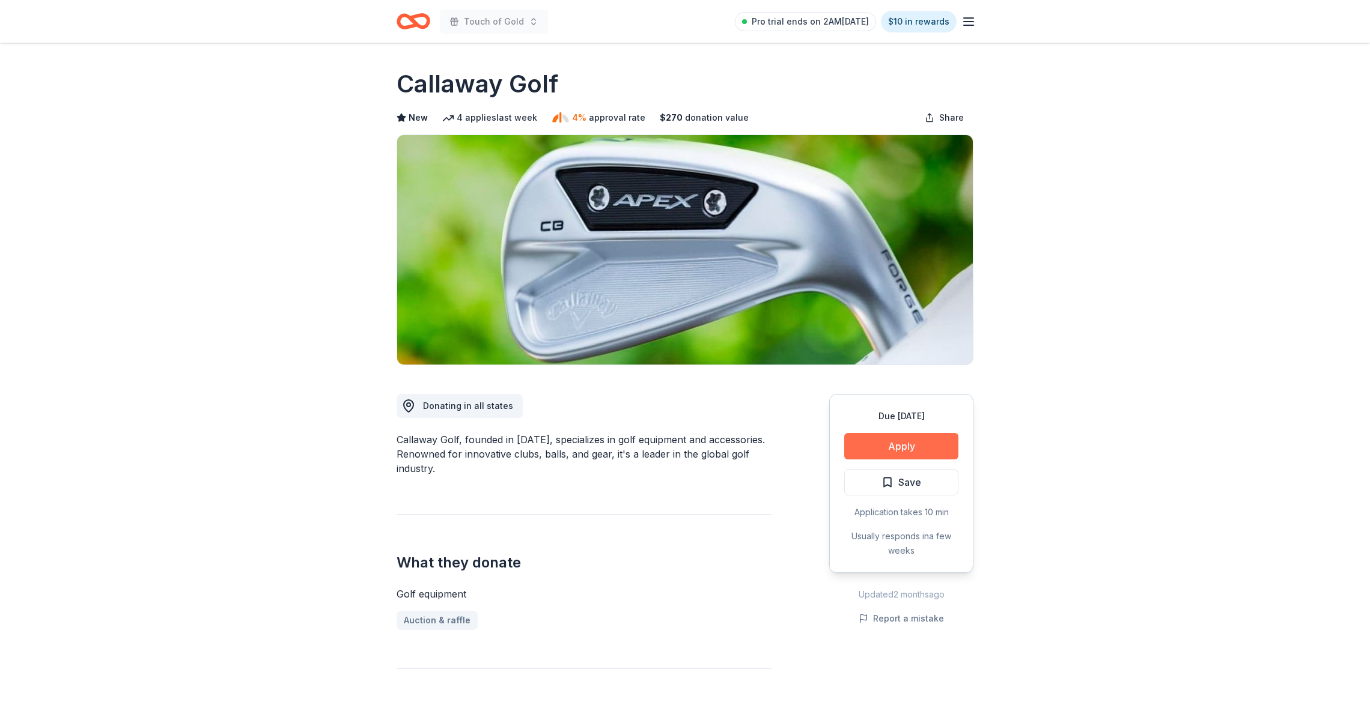
click at [881, 445] on button "Apply" at bounding box center [901, 446] width 114 height 26
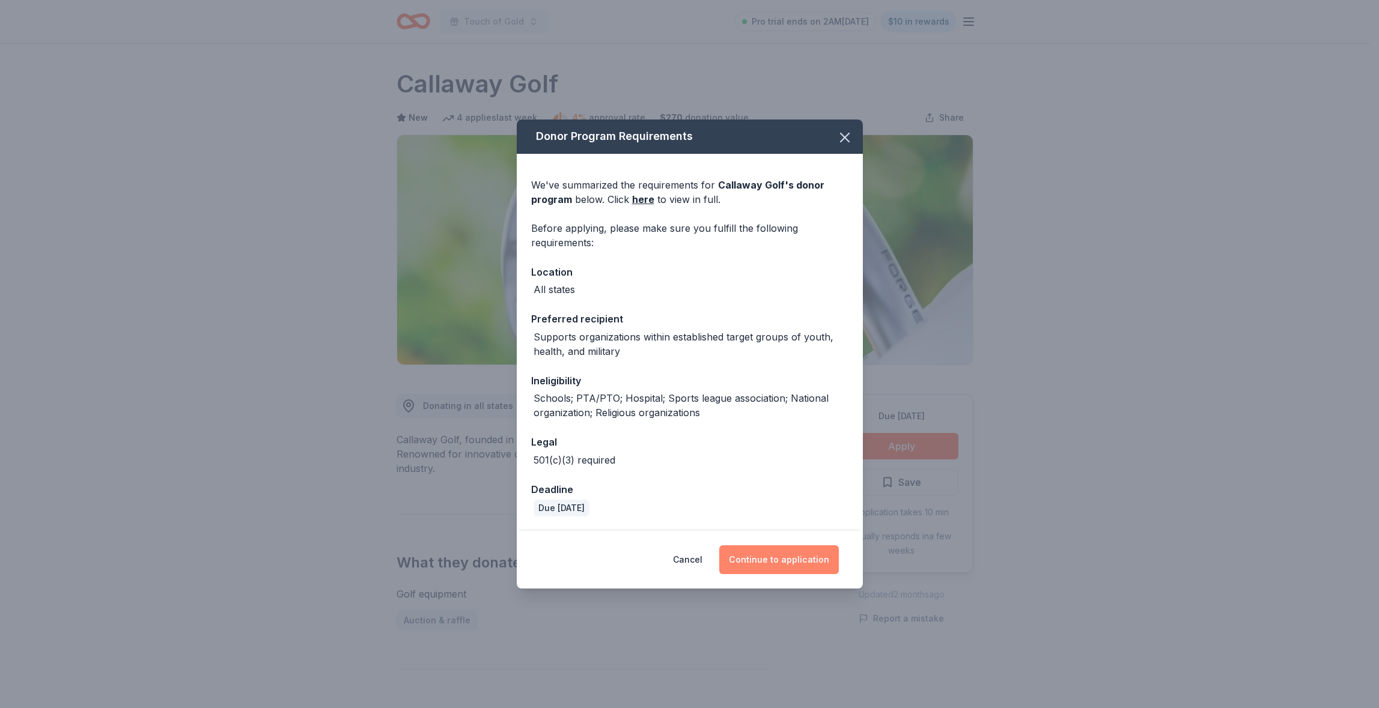
click at [765, 559] on button "Continue to application" at bounding box center [779, 560] width 120 height 29
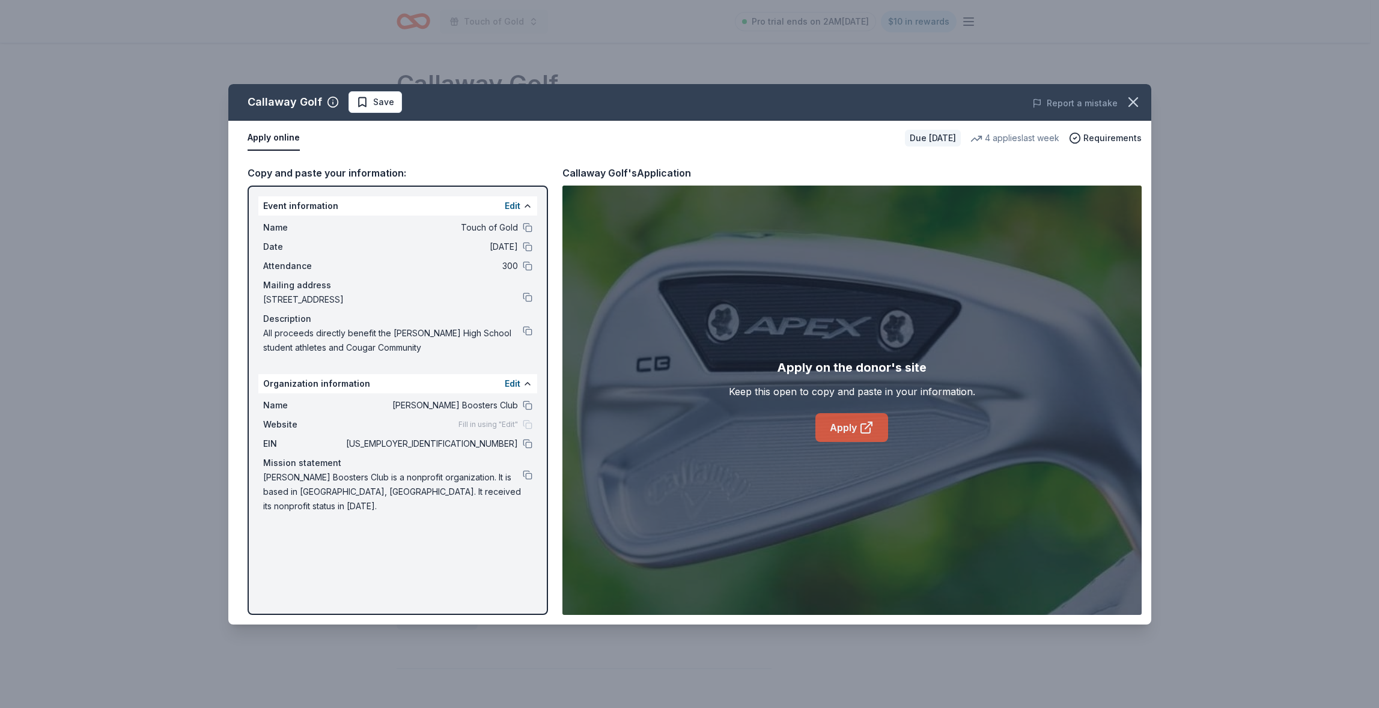
click at [841, 431] on link "Apply" at bounding box center [851, 427] width 73 height 29
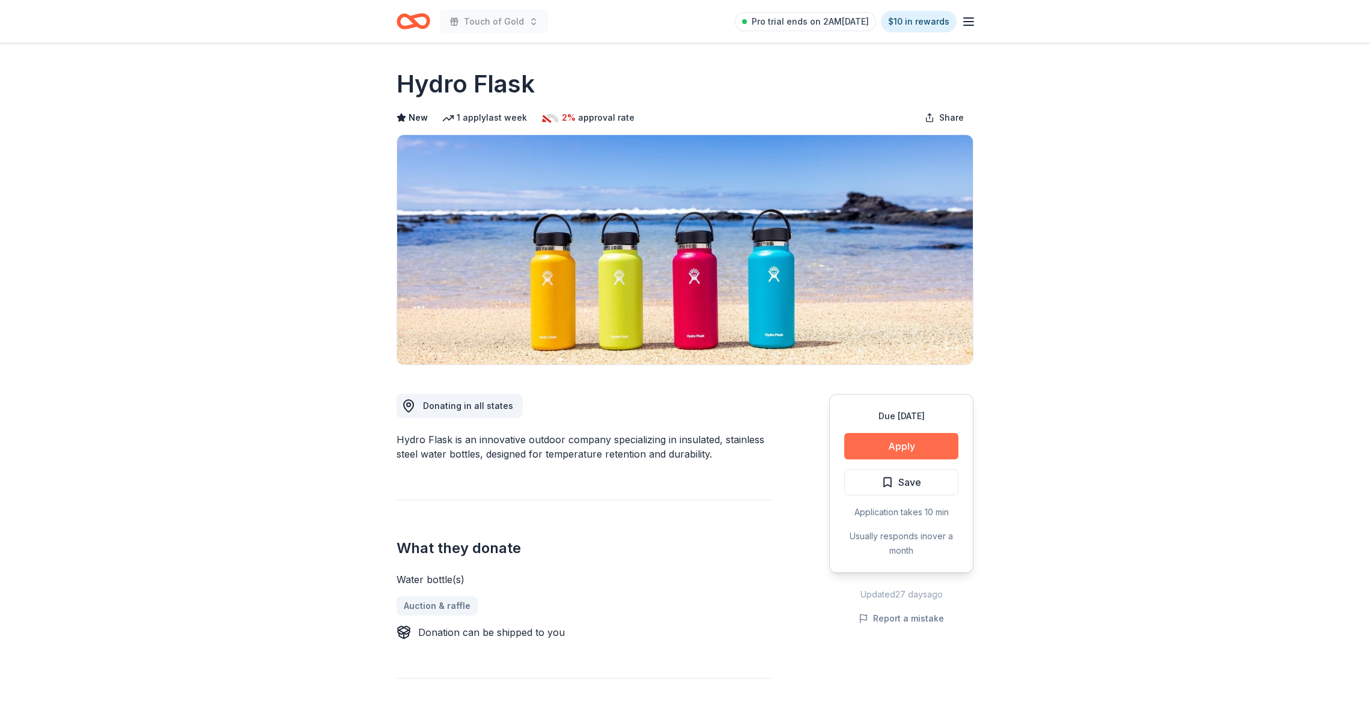
click at [902, 443] on button "Apply" at bounding box center [901, 446] width 114 height 26
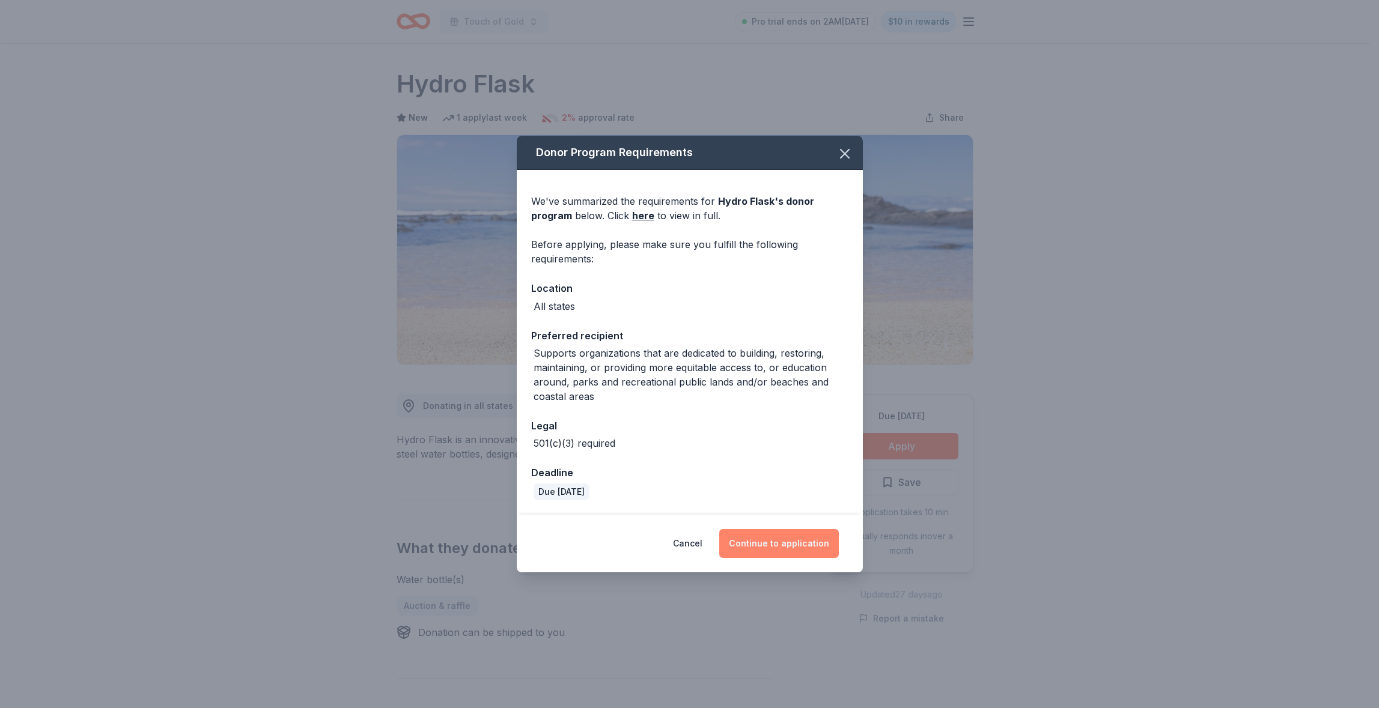
click at [779, 543] on button "Continue to application" at bounding box center [779, 543] width 120 height 29
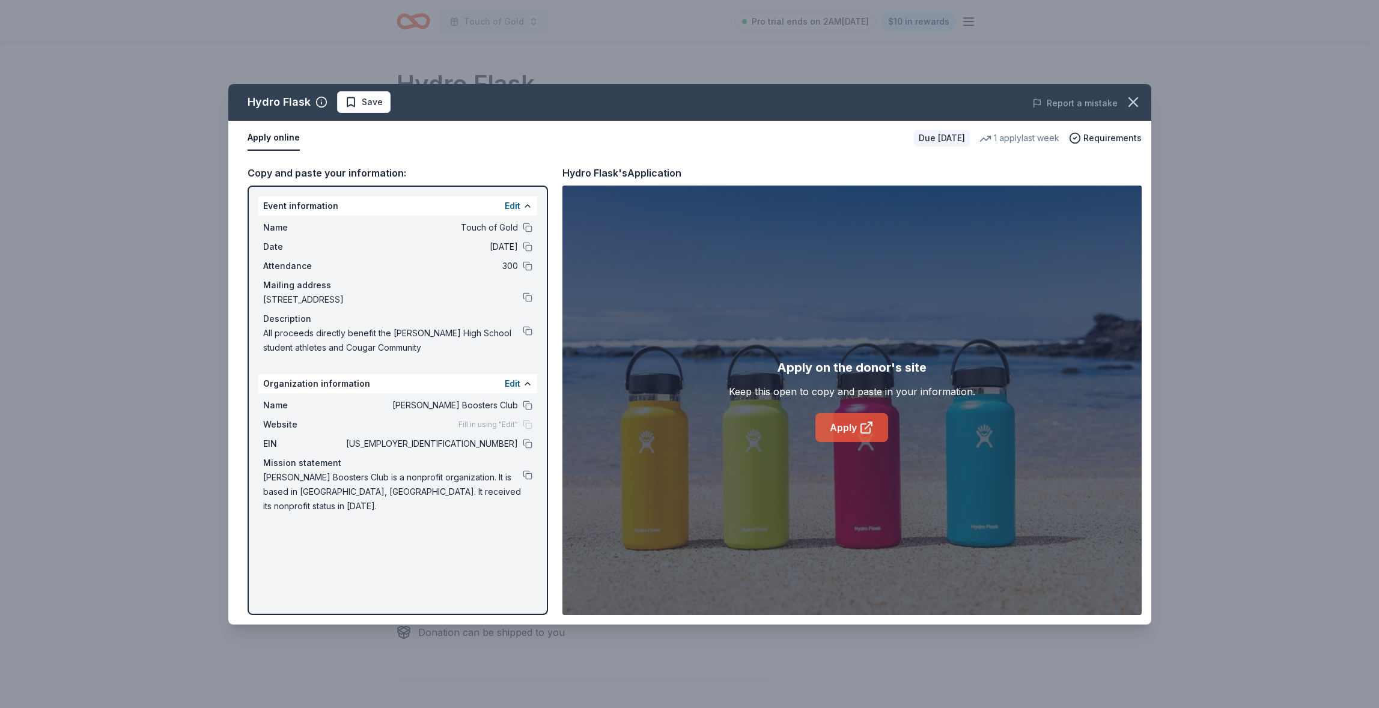
click at [846, 438] on link "Apply" at bounding box center [851, 427] width 73 height 29
click at [1136, 103] on icon "button" at bounding box center [1133, 102] width 17 height 17
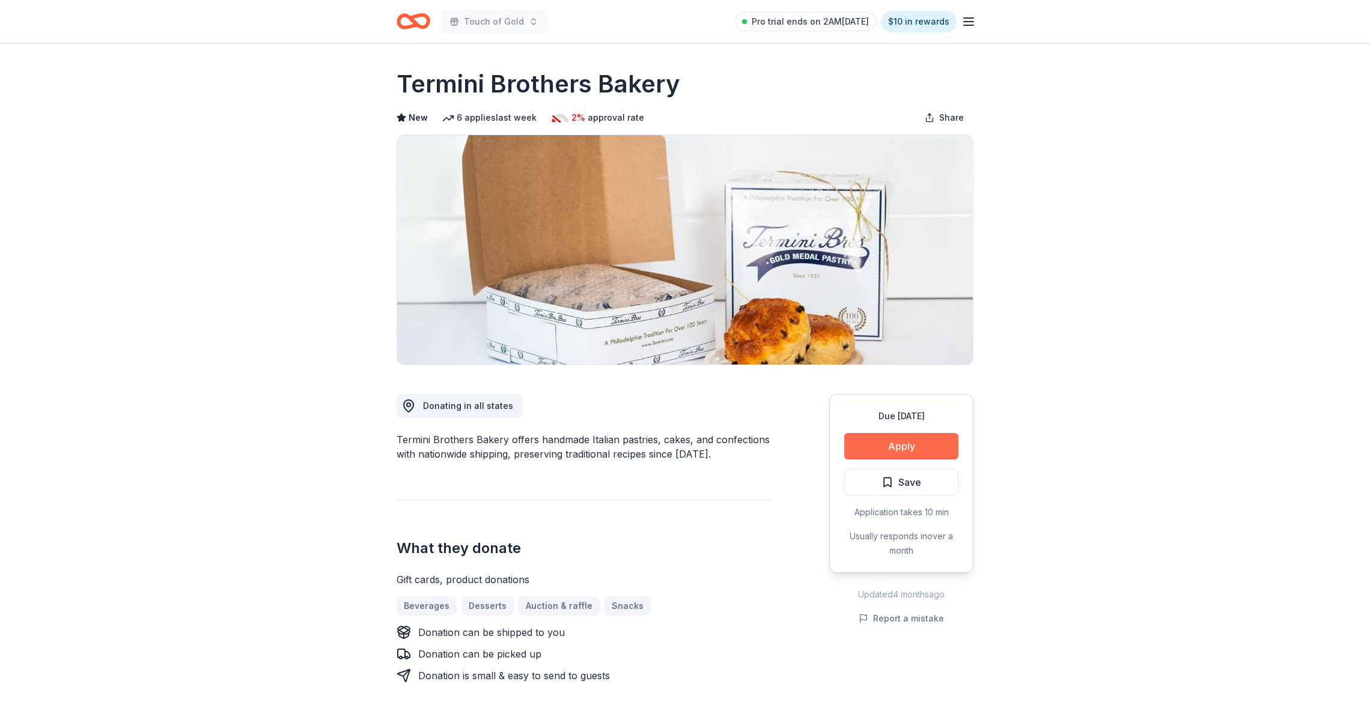
click at [899, 450] on button "Apply" at bounding box center [901, 446] width 114 height 26
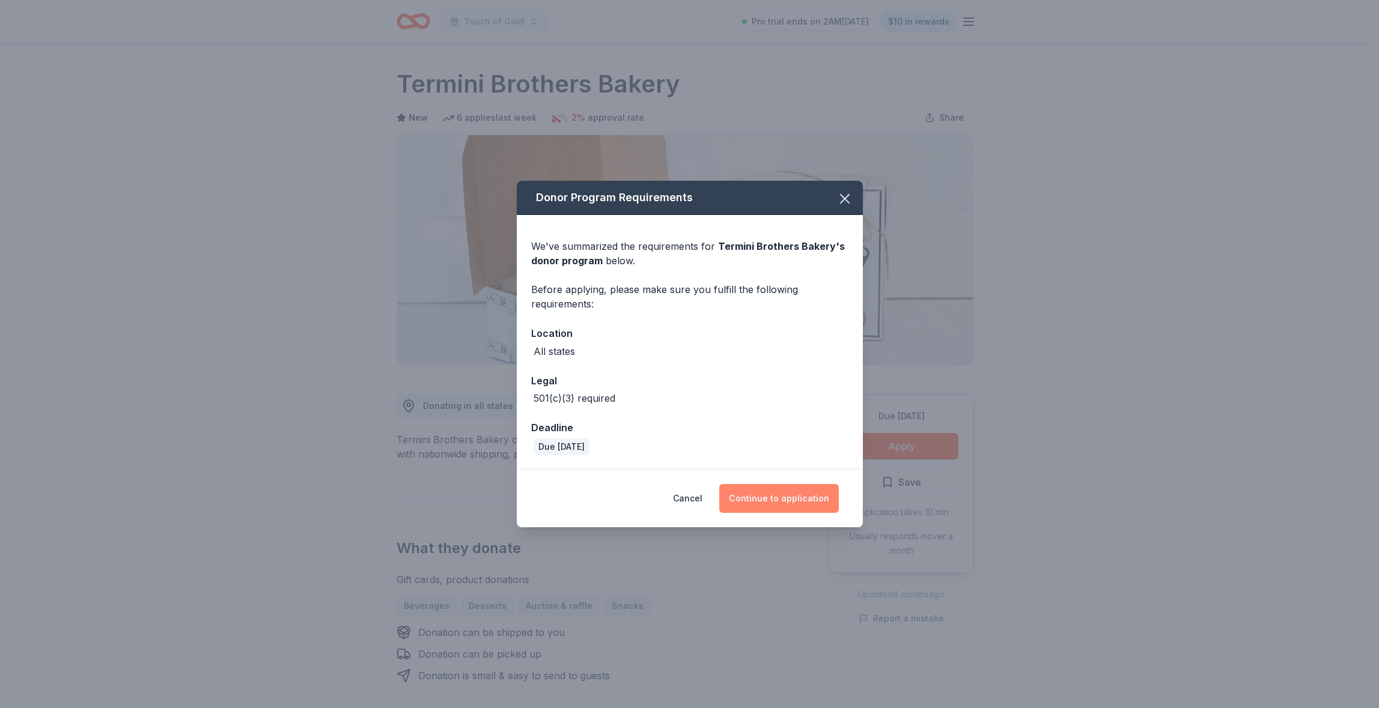
click at [776, 502] on button "Continue to application" at bounding box center [779, 498] width 120 height 29
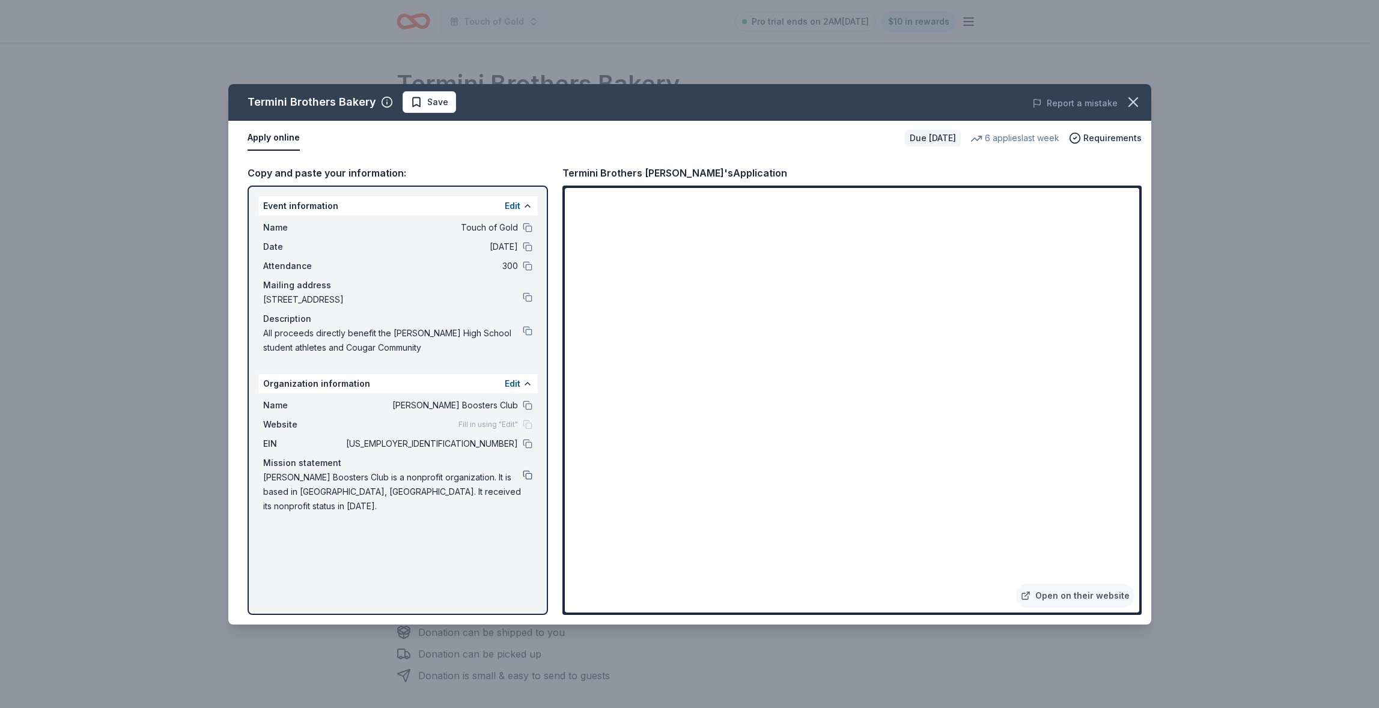
click at [527, 474] on button at bounding box center [528, 475] width 10 height 10
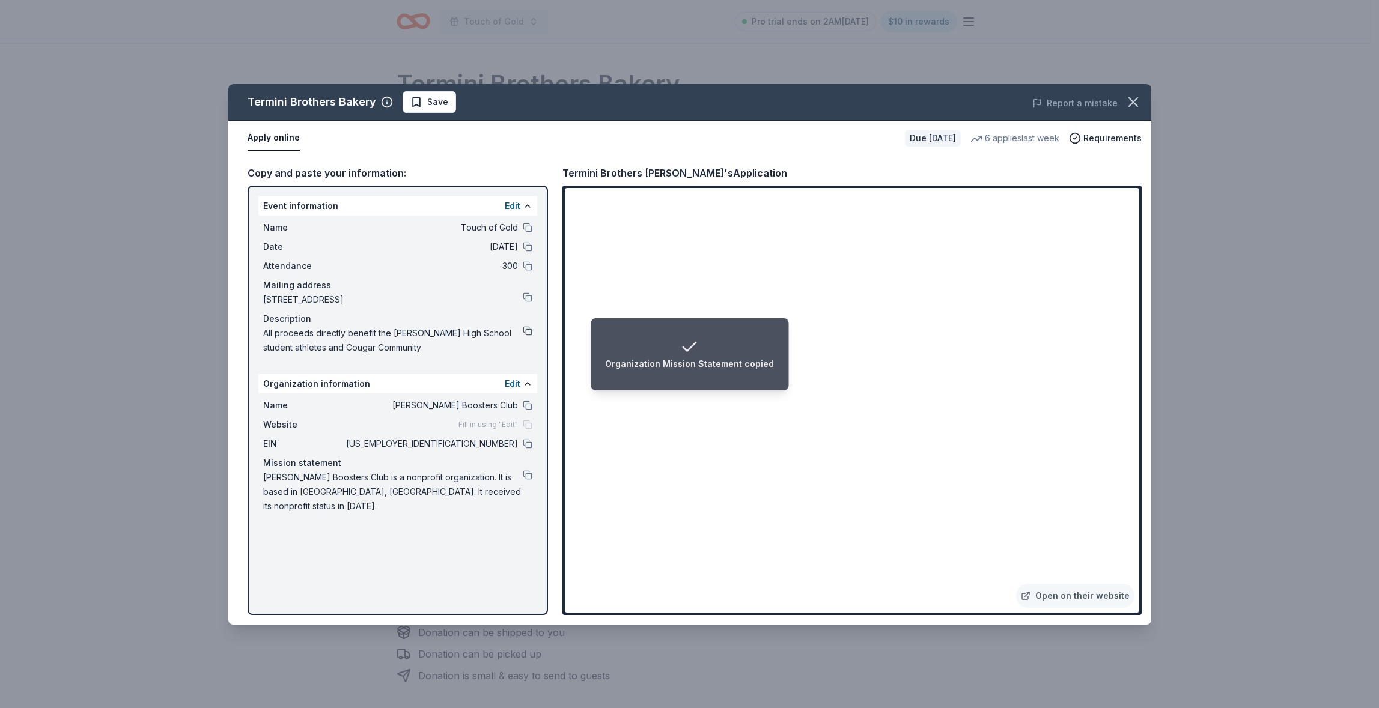
click at [527, 330] on button at bounding box center [528, 331] width 10 height 10
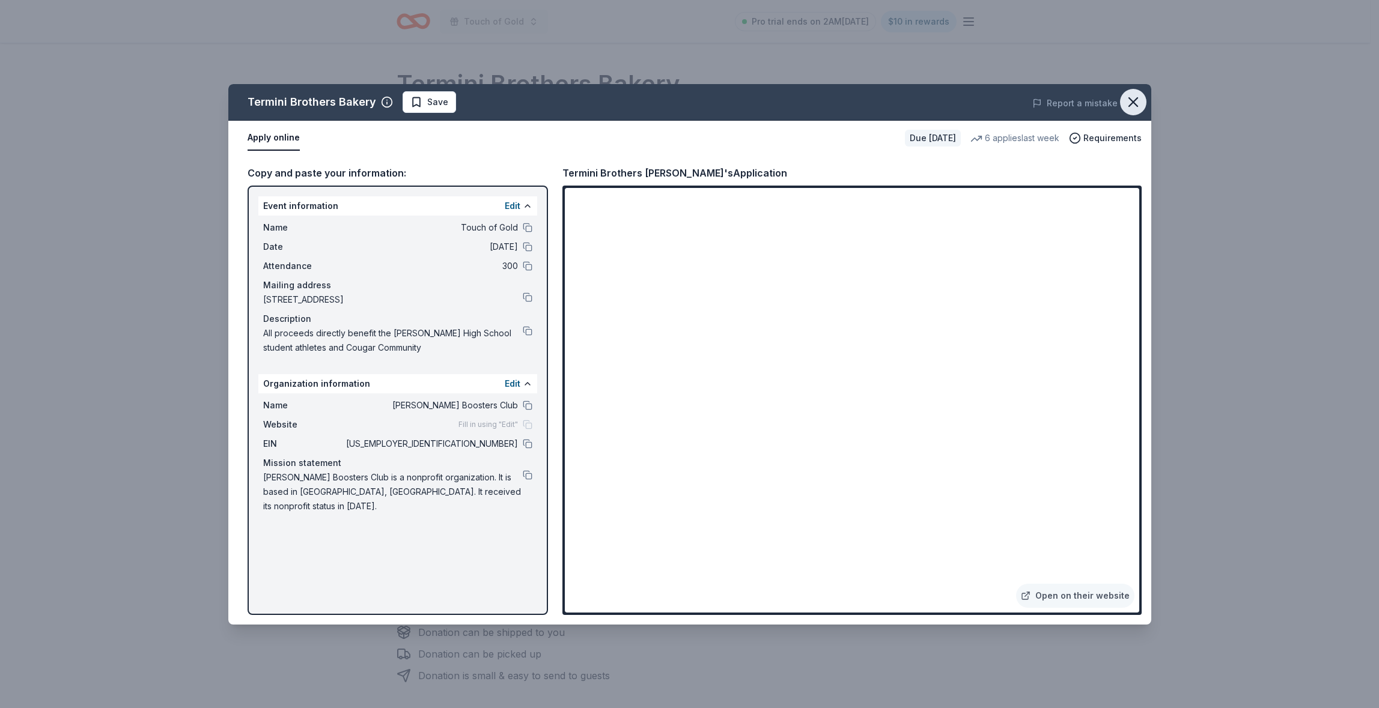
click at [1133, 105] on icon "button" at bounding box center [1133, 102] width 17 height 17
